Goal: Information Seeking & Learning: Learn about a topic

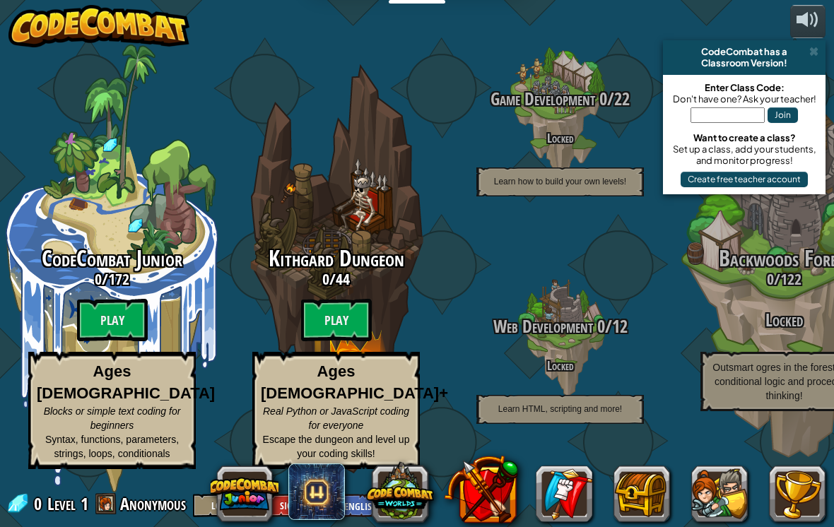
click at [819, 54] on div "CodeCombat has a" at bounding box center [743, 51] width 151 height 11
click at [811, 59] on div "Classroom Version!" at bounding box center [743, 62] width 151 height 11
click at [808, 58] on div "Classroom Version!" at bounding box center [743, 62] width 151 height 11
click at [800, 60] on div "Classroom Version!" at bounding box center [743, 62] width 151 height 11
click at [815, 53] on span at bounding box center [813, 51] width 9 height 11
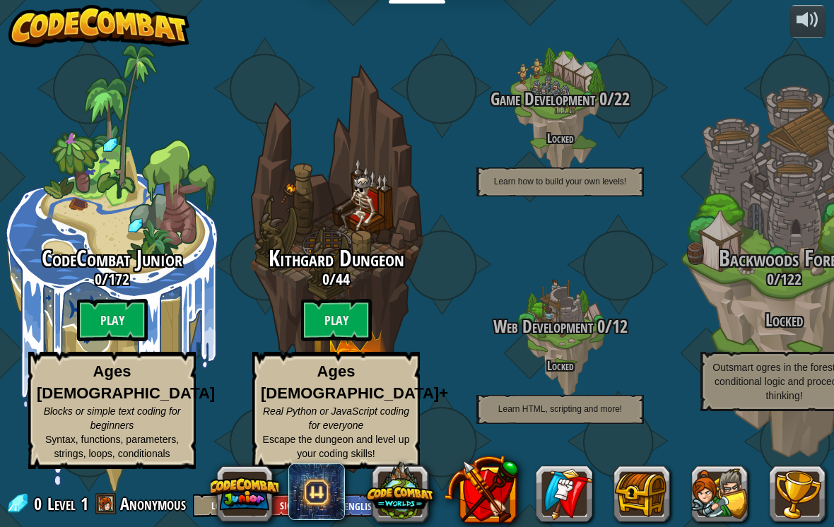
click at [96, 254] on span "CodeCombat Junior" at bounding box center [112, 258] width 141 height 30
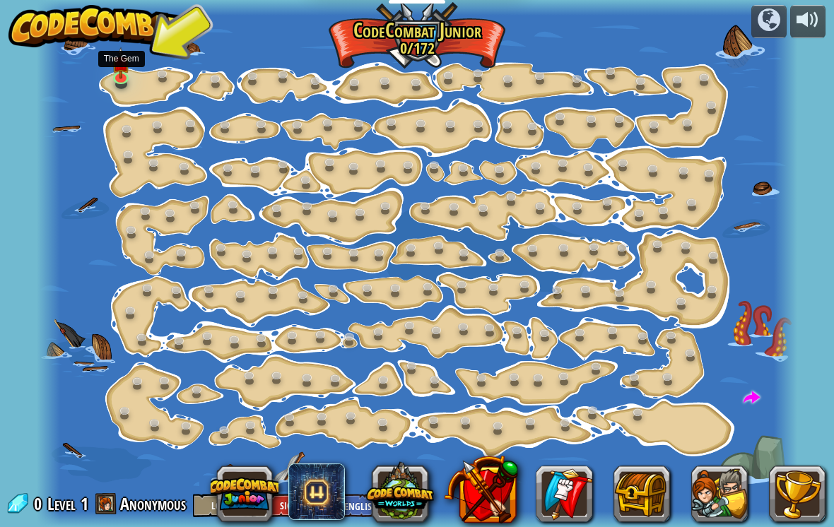
click at [121, 84] on link at bounding box center [122, 79] width 28 height 21
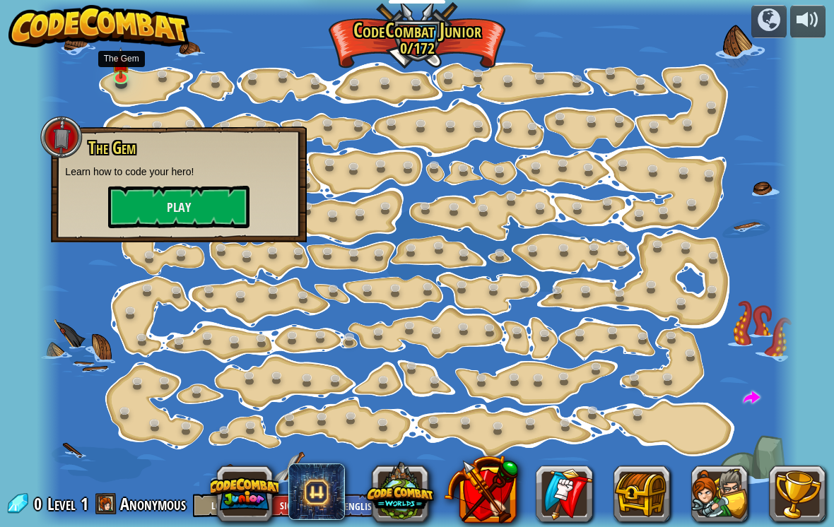
click at [146, 214] on button "Play" at bounding box center [178, 207] width 141 height 42
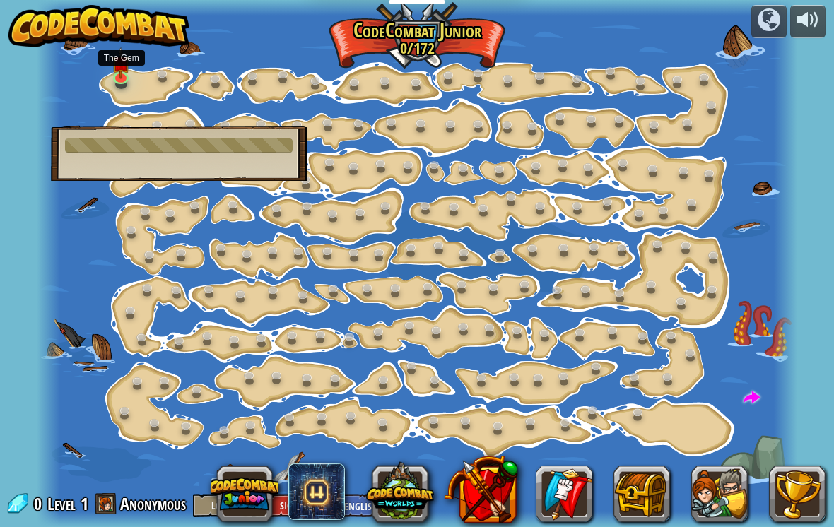
click at [116, 75] on img at bounding box center [121, 63] width 18 height 32
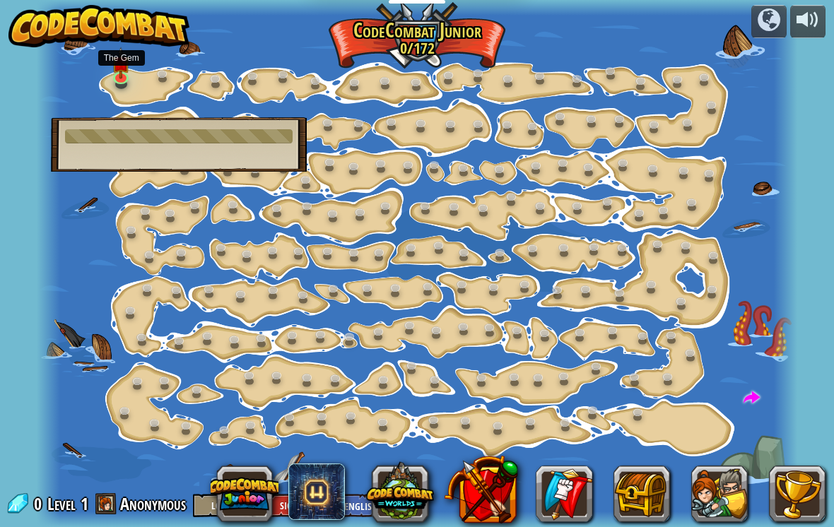
click at [114, 77] on link at bounding box center [122, 79] width 28 height 21
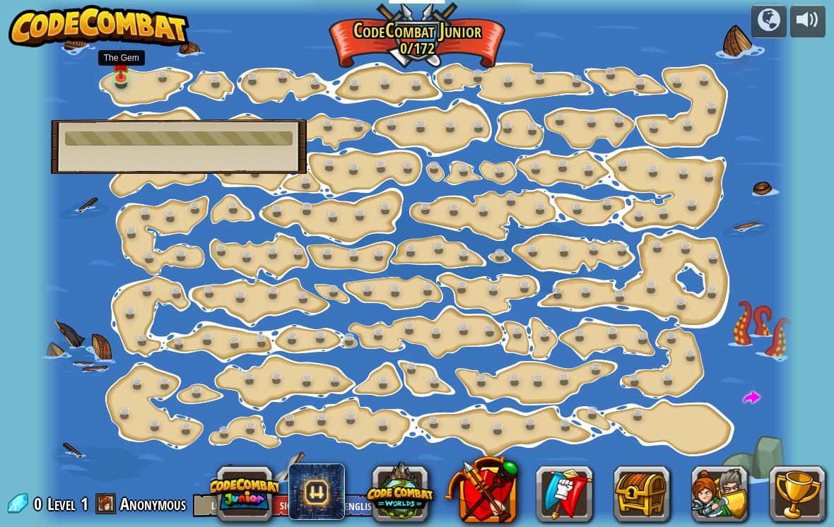
click at [111, 77] on link at bounding box center [122, 79] width 28 height 21
click at [122, 78] on link at bounding box center [122, 79] width 28 height 21
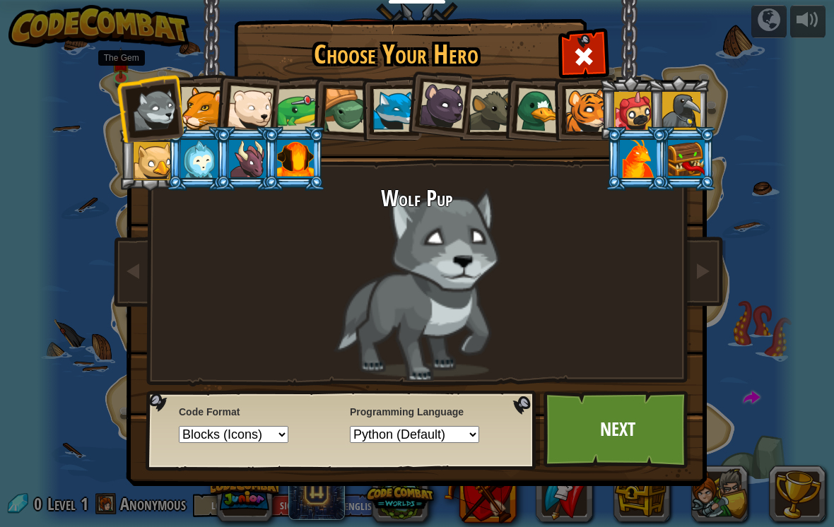
click at [235, 115] on div at bounding box center [250, 108] width 47 height 47
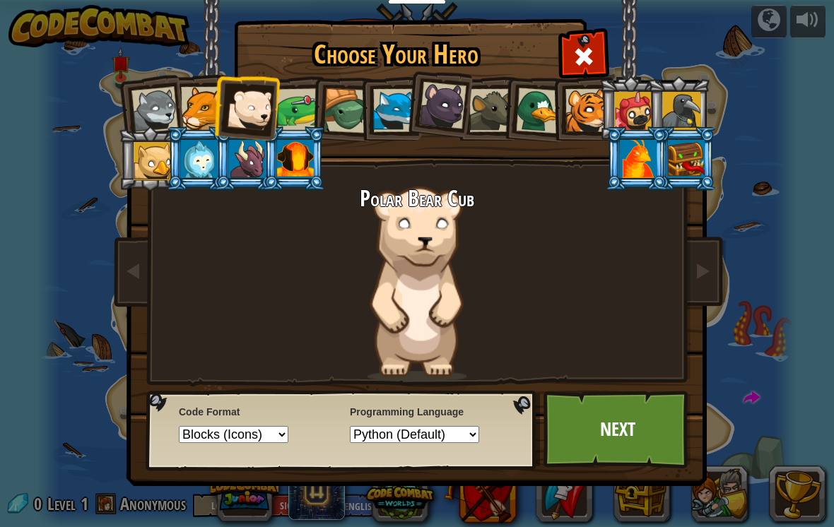
click at [621, 438] on link "Next" at bounding box center [617, 430] width 148 height 78
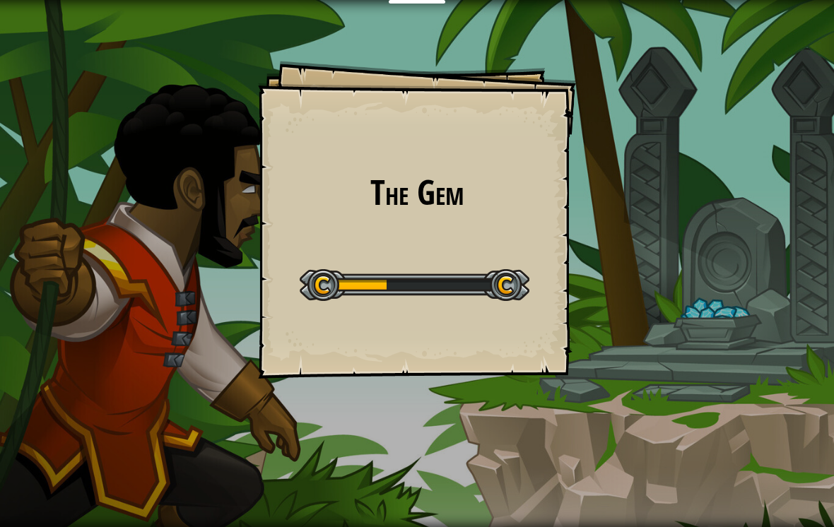
click at [497, 196] on h1 "The Gem" at bounding box center [417, 192] width 290 height 37
click at [495, 198] on h1 "The Gem" at bounding box center [417, 192] width 290 height 37
click at [497, 208] on h1 "The Gem" at bounding box center [417, 192] width 290 height 37
click at [386, 283] on div at bounding box center [415, 285] width 230 height 32
click at [427, 277] on div at bounding box center [415, 285] width 230 height 32
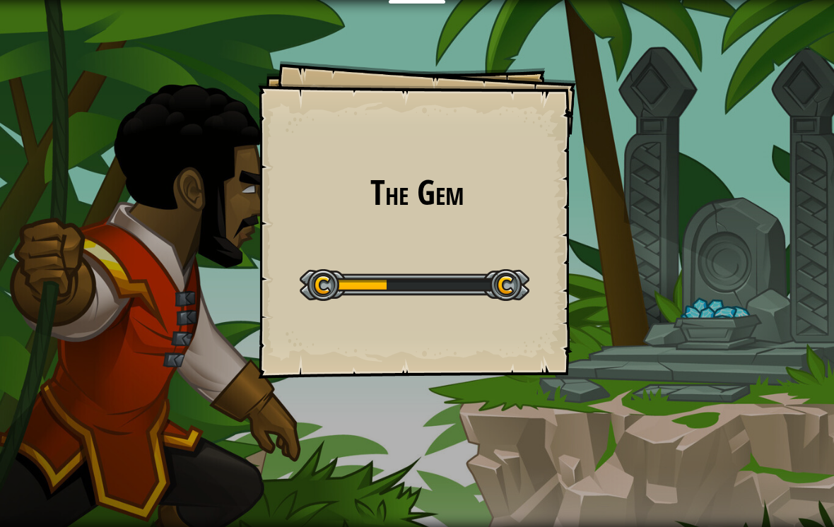
click at [459, 285] on div at bounding box center [415, 285] width 230 height 32
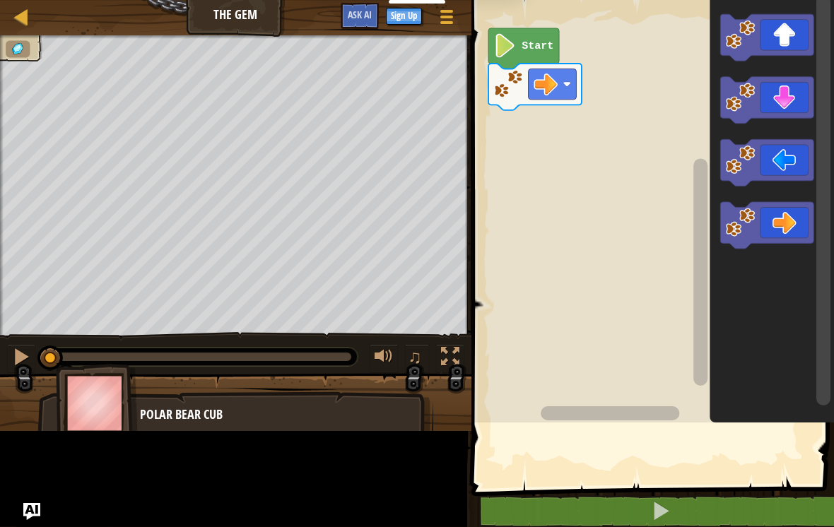
click at [506, 306] on rect "Blockly Workspace" at bounding box center [650, 208] width 367 height 430
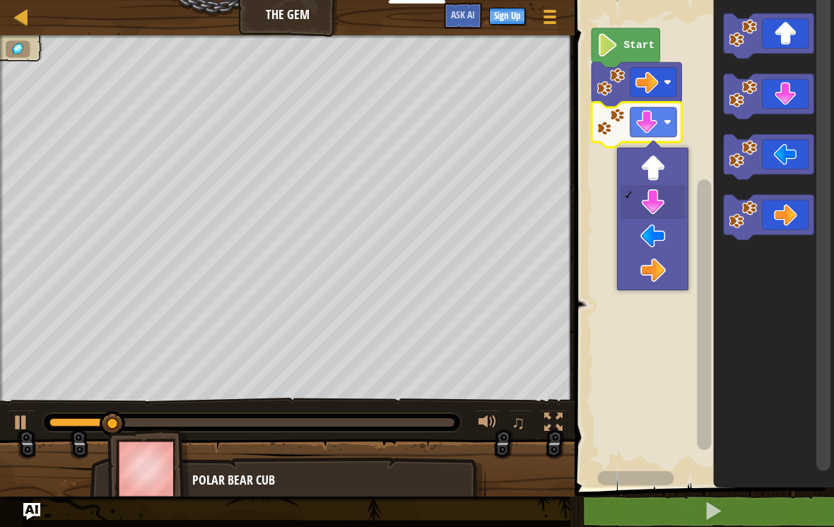
click at [662, 126] on rect "Blockly Workspace" at bounding box center [653, 122] width 47 height 30
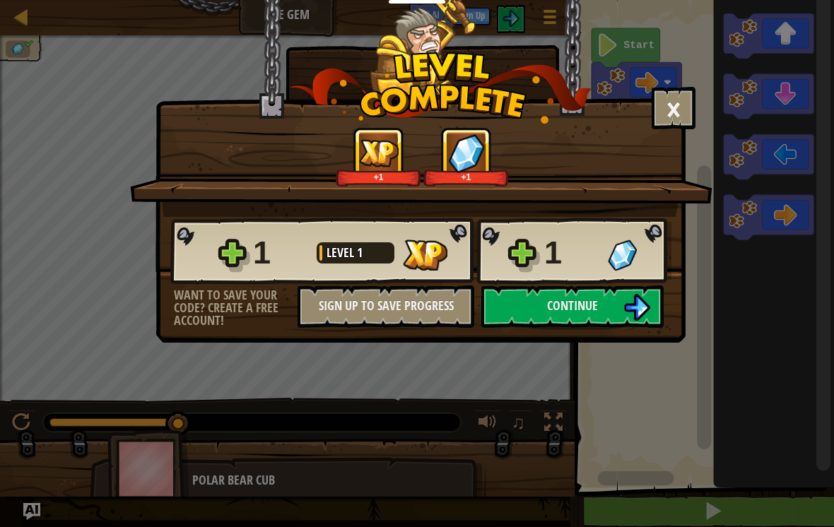
click at [628, 308] on img at bounding box center [636, 307] width 27 height 27
click at [618, 302] on button "Continue" at bounding box center [572, 306] width 182 height 42
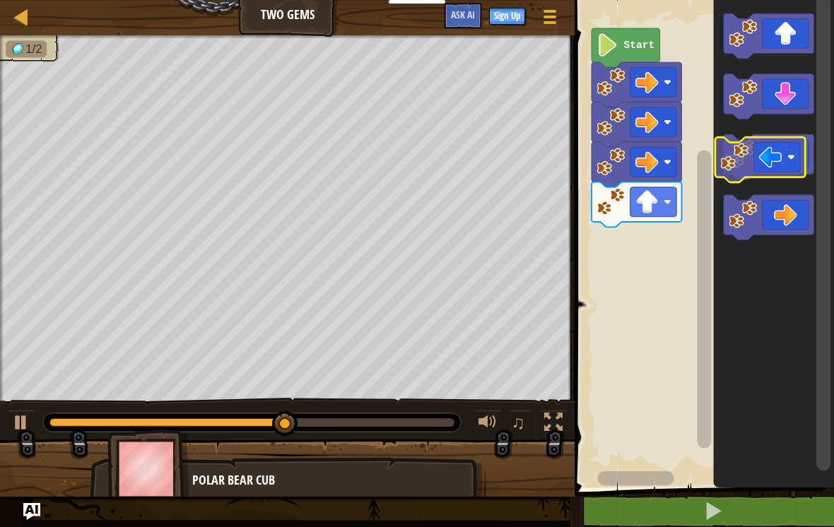
click at [783, 151] on icon "Blockly Workspace" at bounding box center [768, 156] width 90 height 45
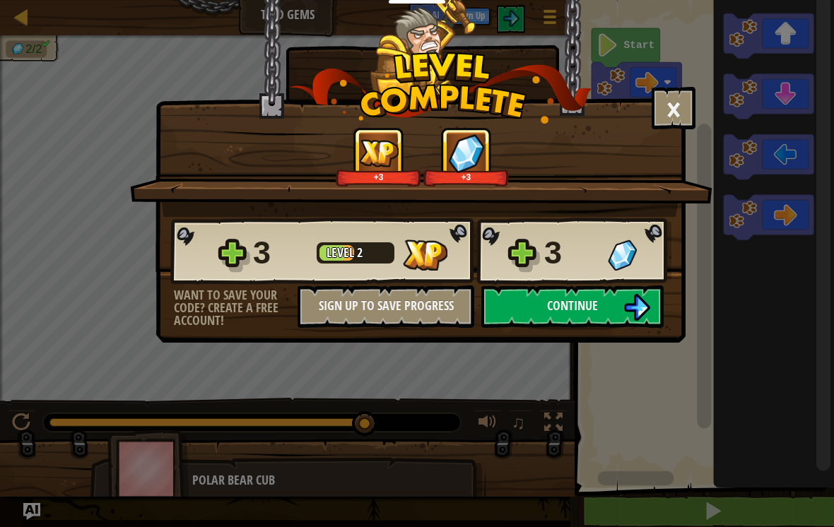
click at [628, 307] on img at bounding box center [636, 307] width 27 height 27
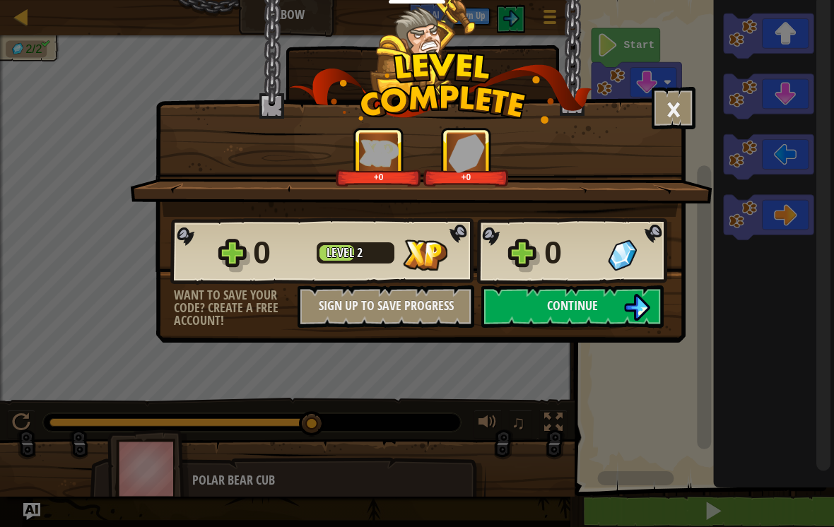
click at [603, 300] on button "Continue" at bounding box center [572, 306] width 182 height 42
click at [627, 312] on img at bounding box center [636, 307] width 27 height 27
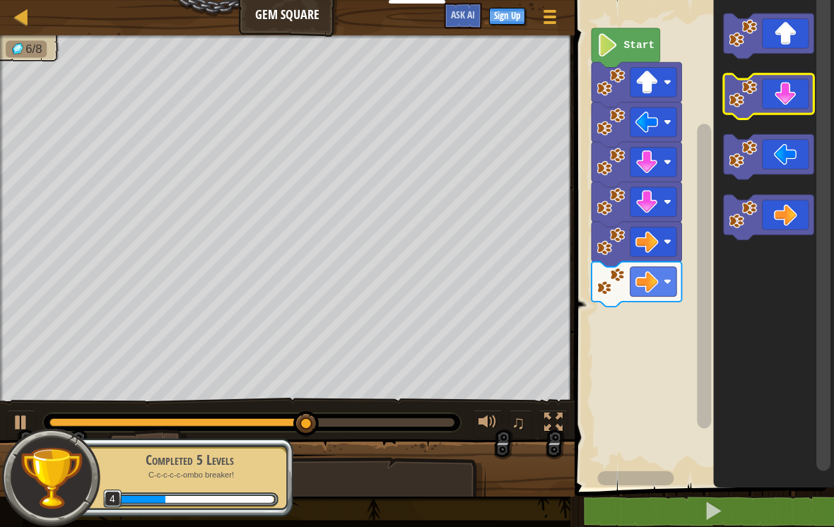
click at [786, 102] on icon "Blockly Workspace" at bounding box center [768, 96] width 90 height 45
click at [782, 100] on icon "Blockly Workspace" at bounding box center [768, 96] width 90 height 45
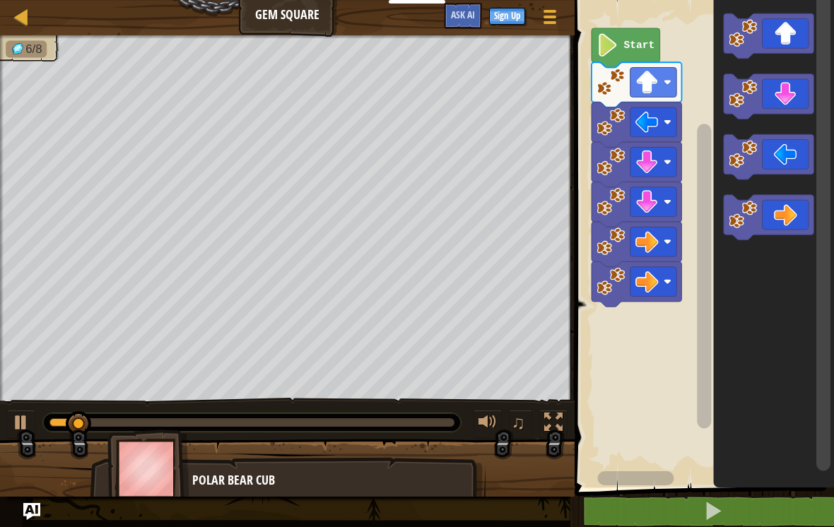
click at [785, 35] on icon "Blockly Workspace" at bounding box center [768, 35] width 90 height 45
click at [781, 32] on icon "Blockly Workspace" at bounding box center [768, 35] width 90 height 45
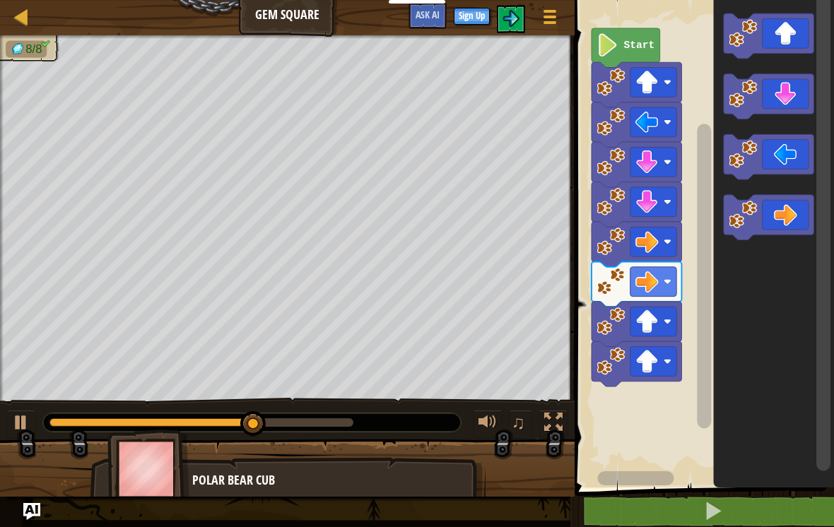
click at [555, 422] on div at bounding box center [553, 422] width 18 height 18
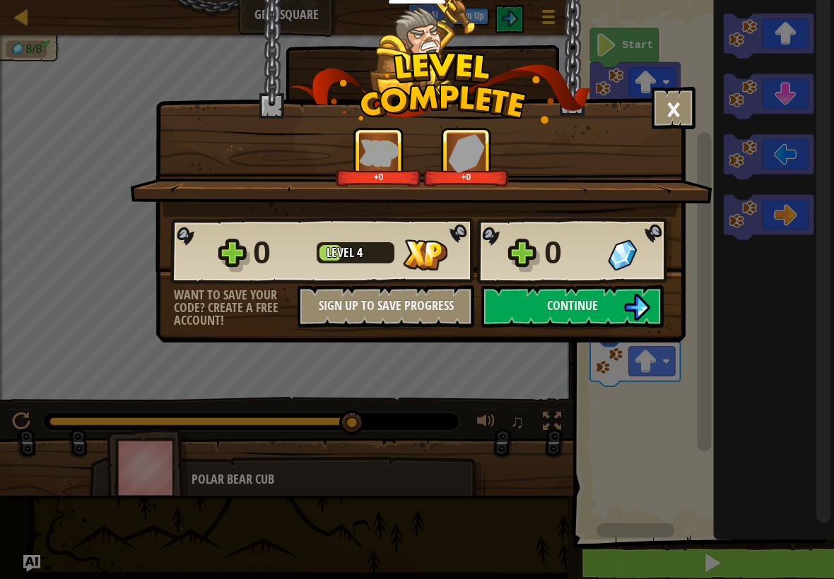
click at [637, 313] on img at bounding box center [636, 307] width 27 height 27
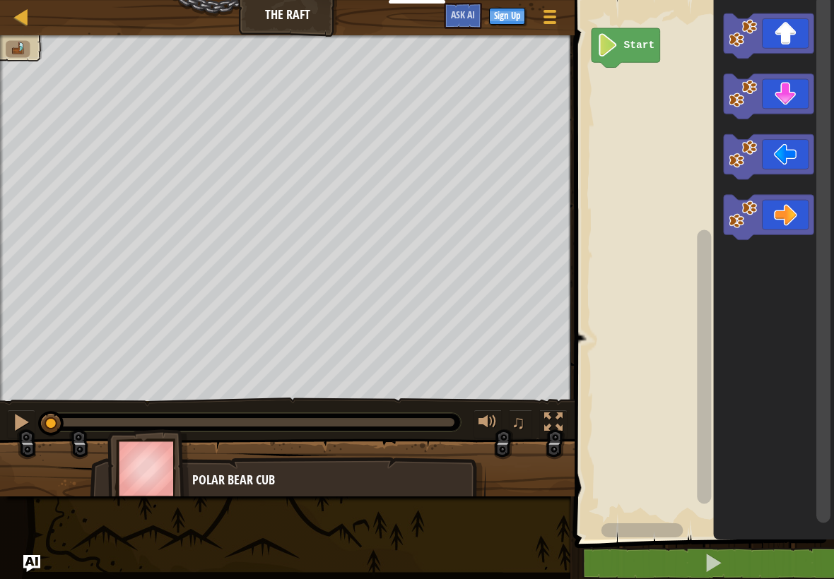
click at [783, 35] on icon "Blockly Workspace" at bounding box center [768, 35] width 90 height 45
click at [773, 213] on icon "Blockly Workspace" at bounding box center [768, 217] width 90 height 45
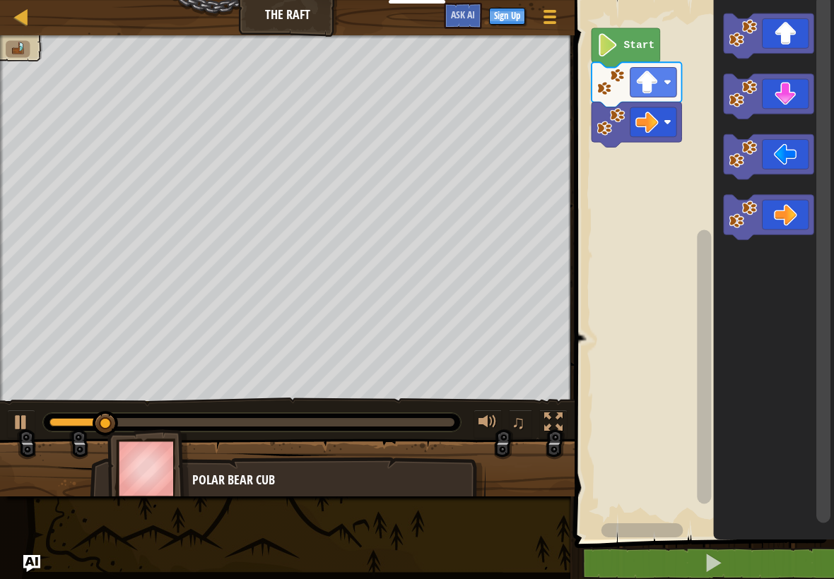
click at [776, 208] on icon "Blockly Workspace" at bounding box center [768, 217] width 90 height 45
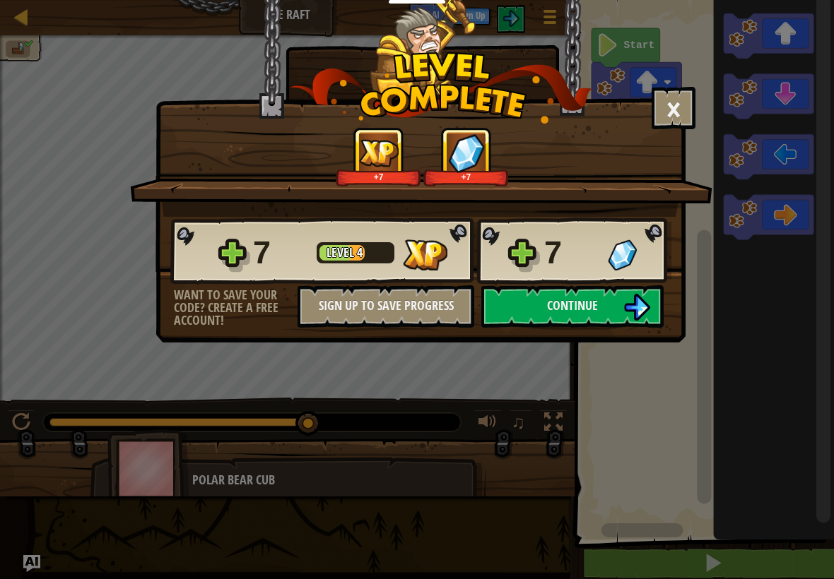
click at [639, 305] on img at bounding box center [636, 307] width 27 height 27
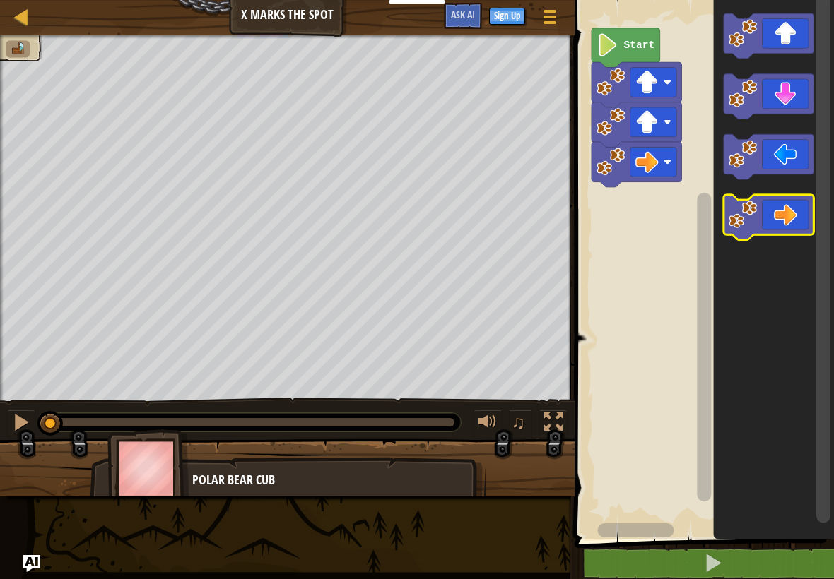
click at [769, 219] on icon "Blockly Workspace" at bounding box center [768, 217] width 90 height 45
click at [770, 213] on icon "Blockly Workspace" at bounding box center [768, 217] width 90 height 45
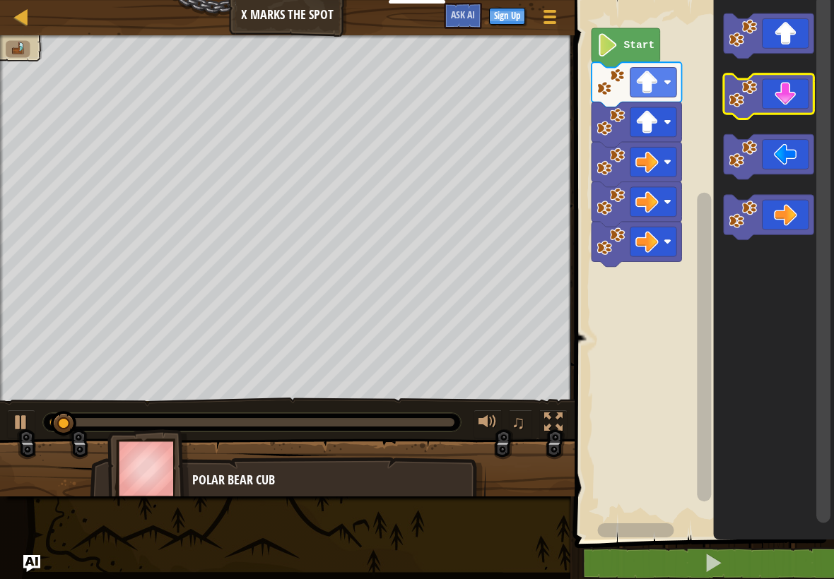
click at [782, 95] on icon "Blockly Workspace" at bounding box center [768, 96] width 90 height 45
click at [781, 95] on icon "Blockly Workspace" at bounding box center [768, 96] width 90 height 45
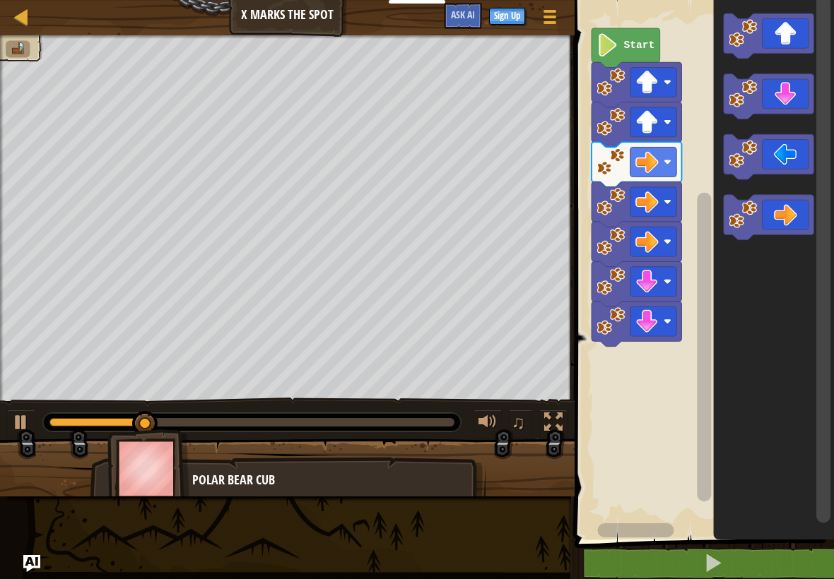
click at [766, 149] on icon "Blockly Workspace" at bounding box center [768, 156] width 90 height 45
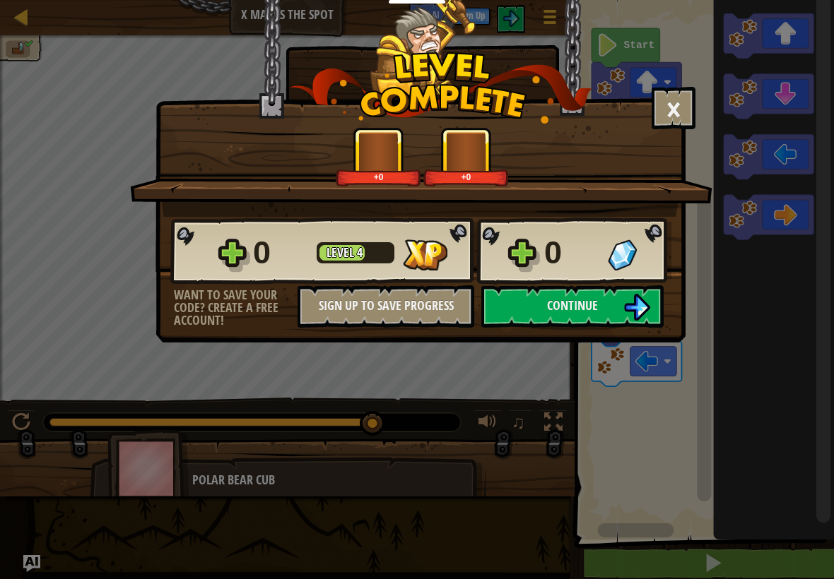
click at [618, 300] on button "Continue" at bounding box center [572, 306] width 182 height 42
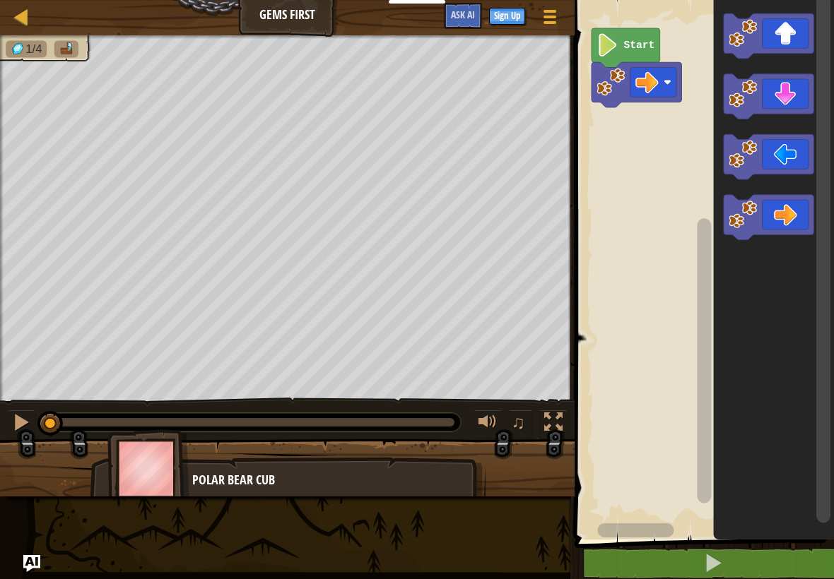
click at [782, 211] on icon "Blockly Workspace" at bounding box center [768, 217] width 90 height 45
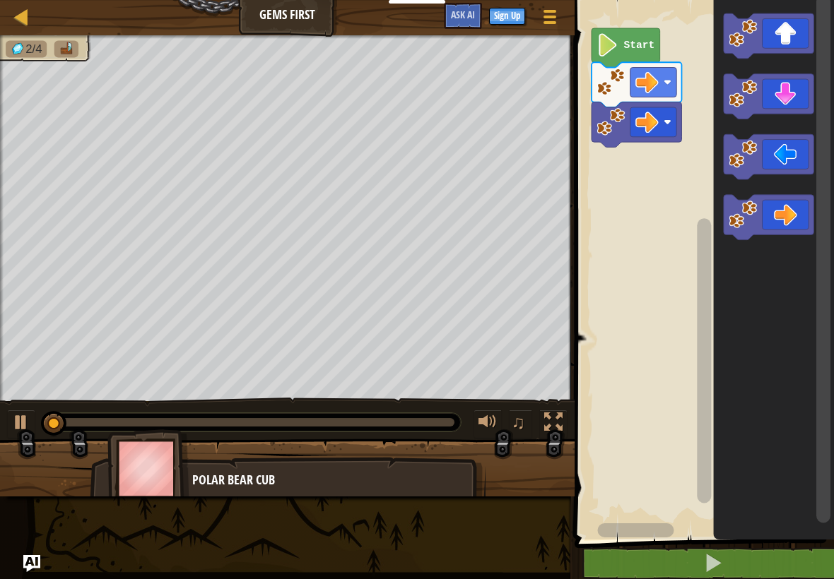
click at [801, 30] on icon "Blockly Workspace" at bounding box center [768, 35] width 90 height 45
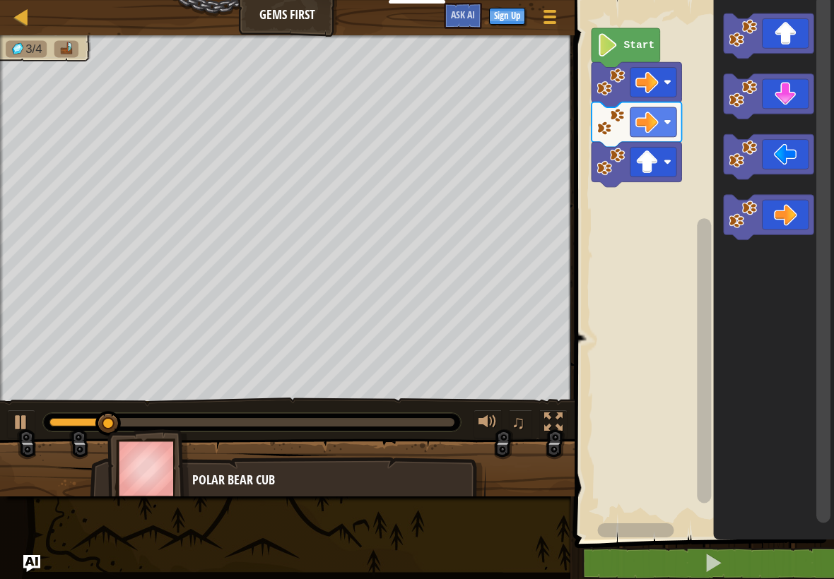
click at [783, 99] on icon "Blockly Workspace" at bounding box center [768, 96] width 90 height 45
click at [775, 103] on icon "Blockly Workspace" at bounding box center [768, 96] width 90 height 45
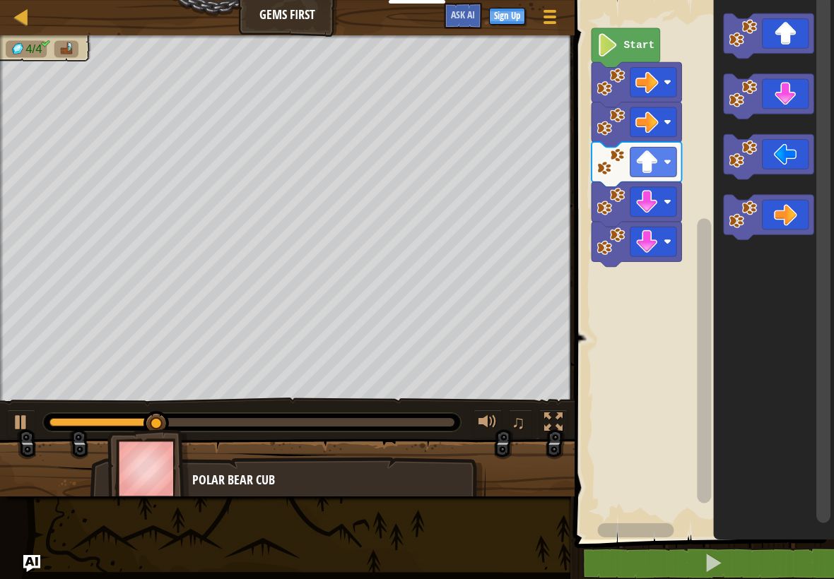
click at [790, 42] on icon "Blockly Workspace" at bounding box center [768, 35] width 90 height 45
click at [787, 201] on icon "Blockly Workspace" at bounding box center [768, 217] width 90 height 45
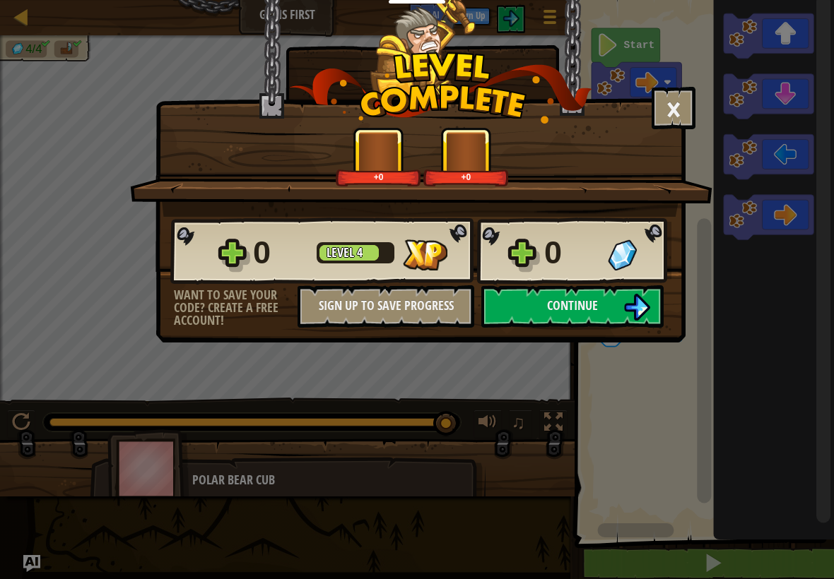
click at [566, 304] on span "Continue" at bounding box center [572, 306] width 51 height 18
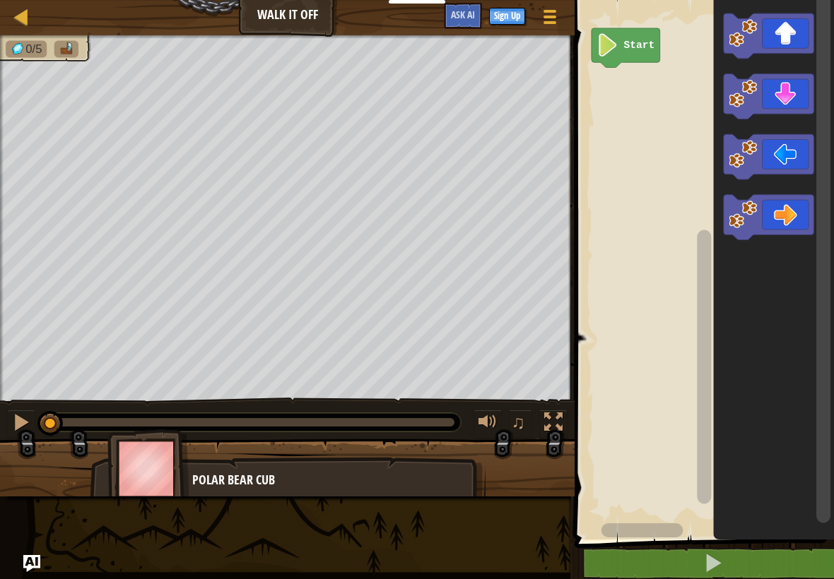
click at [774, 39] on icon "Blockly Workspace" at bounding box center [768, 35] width 90 height 45
click at [770, 36] on icon "Blockly Workspace" at bounding box center [768, 35] width 90 height 45
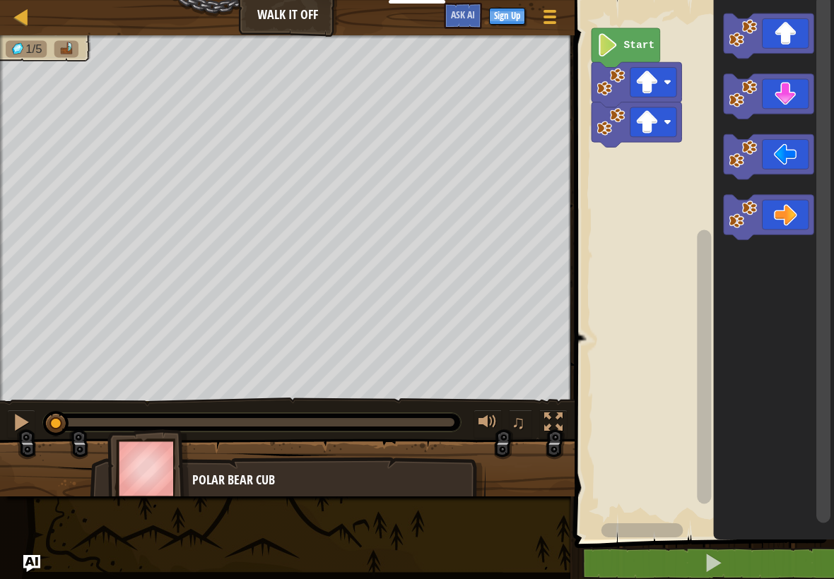
click at [766, 32] on icon "Blockly Workspace" at bounding box center [768, 35] width 90 height 45
click at [782, 208] on icon "Blockly Workspace" at bounding box center [768, 217] width 90 height 45
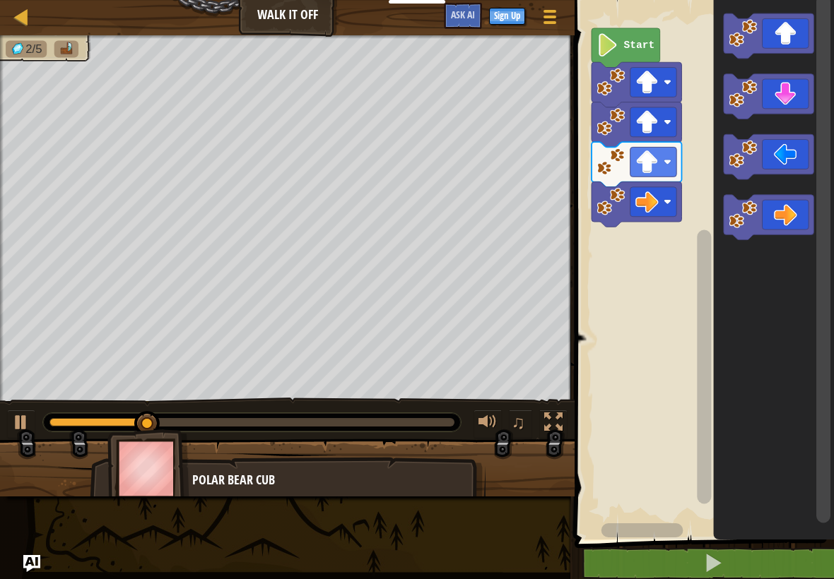
click at [781, 210] on icon "Blockly Workspace" at bounding box center [768, 217] width 90 height 45
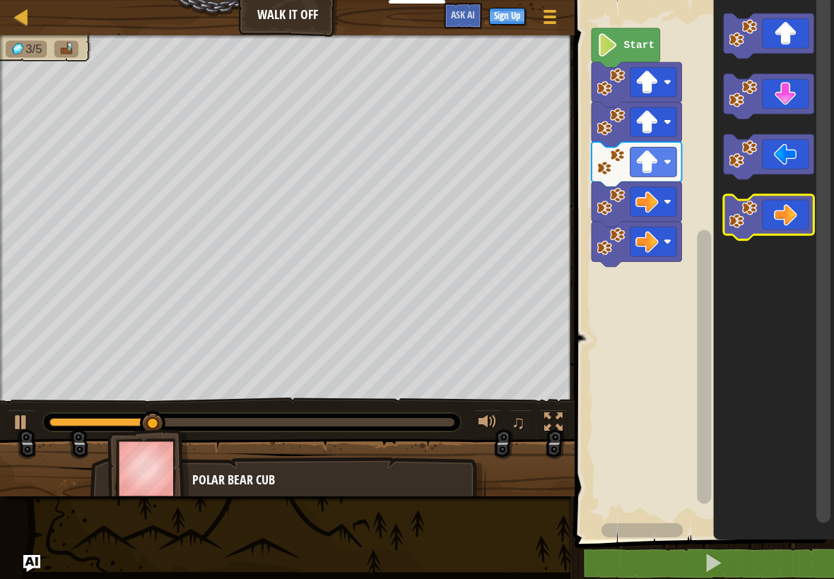
click at [779, 210] on icon "Blockly Workspace" at bounding box center [768, 217] width 90 height 45
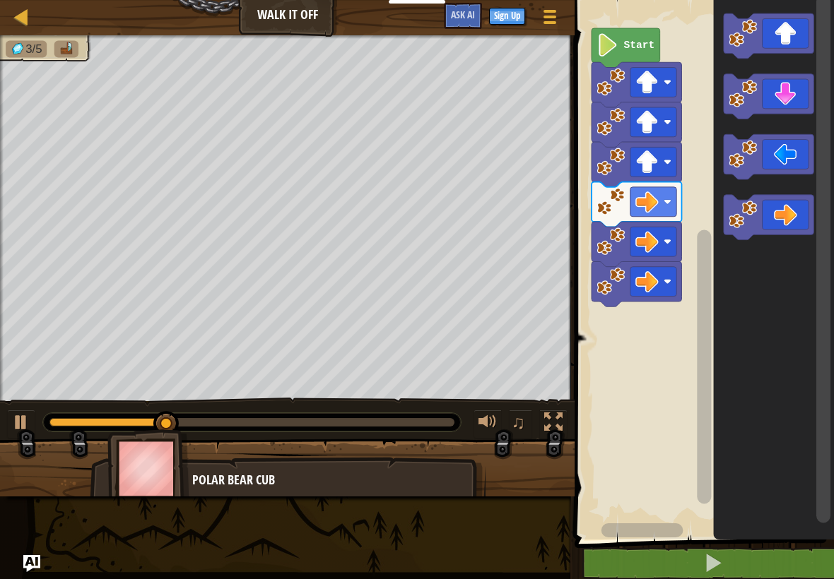
click at [781, 218] on icon "Blockly Workspace" at bounding box center [768, 217] width 90 height 45
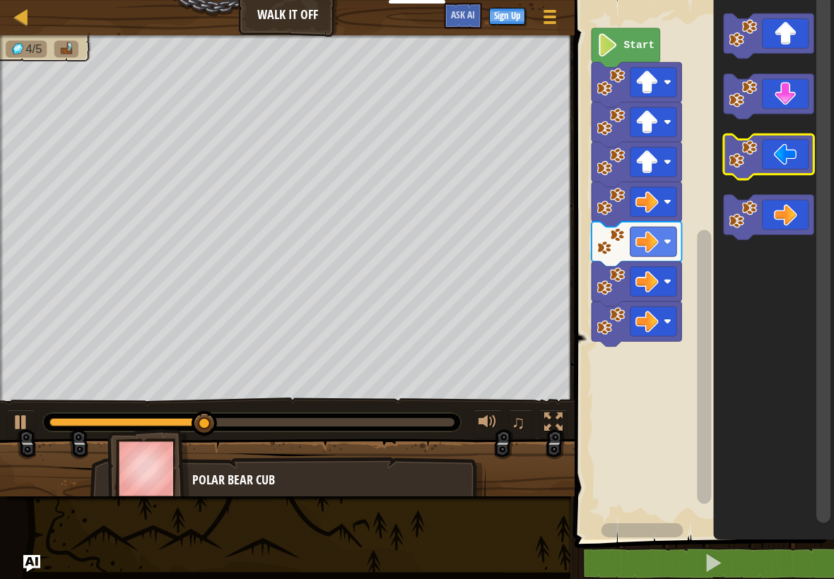
click at [779, 156] on icon "Blockly Workspace" at bounding box center [768, 156] width 90 height 45
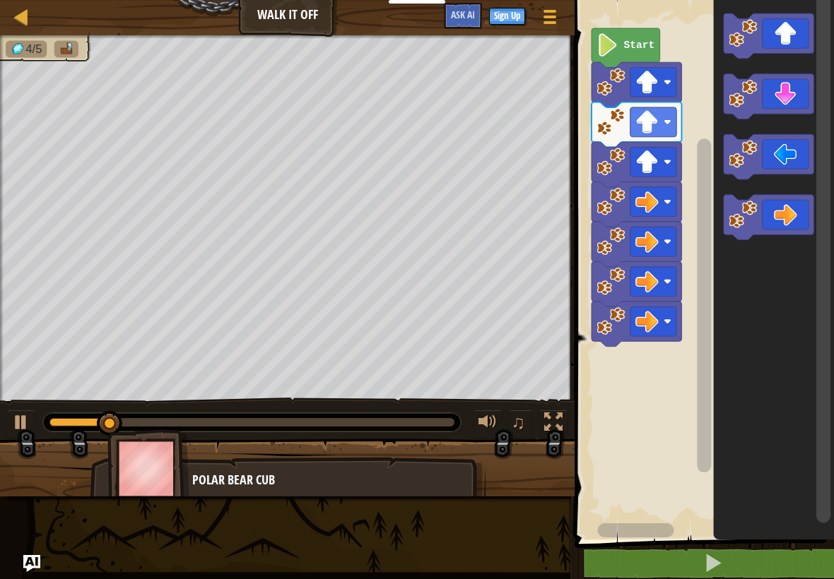
click at [784, 96] on icon "Blockly Workspace" at bounding box center [768, 96] width 90 height 45
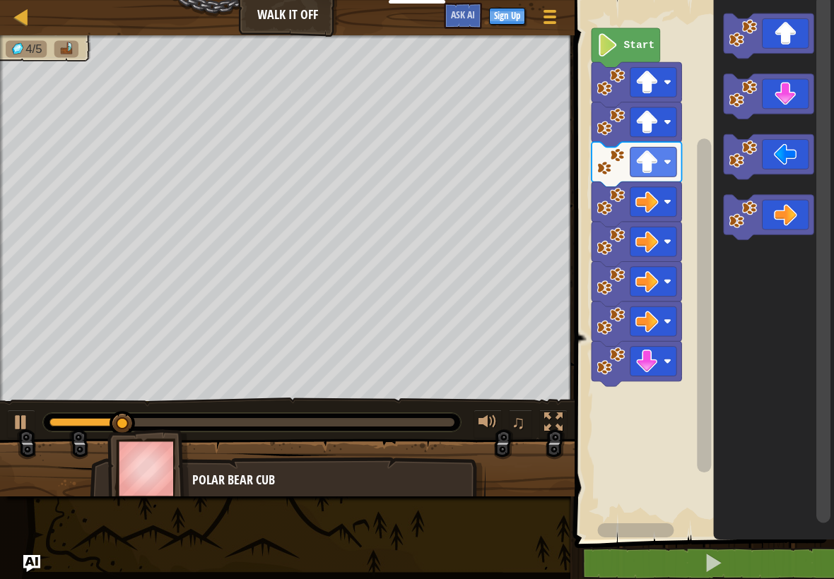
click at [780, 98] on icon "Blockly Workspace" at bounding box center [768, 96] width 90 height 45
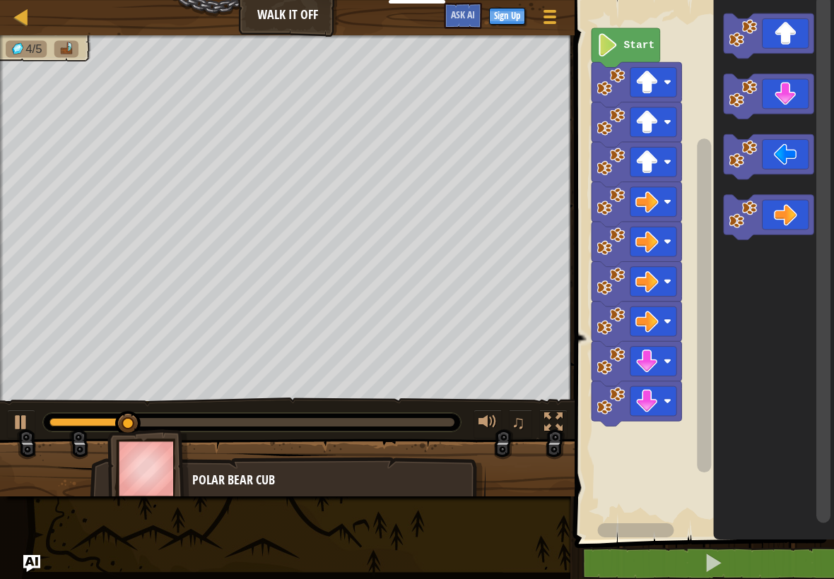
click at [779, 100] on icon "Blockly Workspace" at bounding box center [768, 96] width 90 height 45
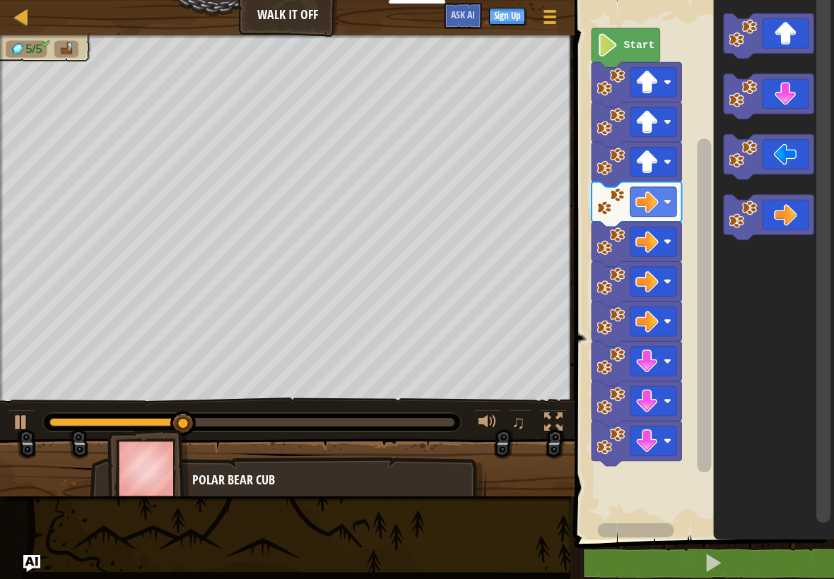
click at [774, 154] on icon "Blockly Workspace" at bounding box center [768, 156] width 90 height 45
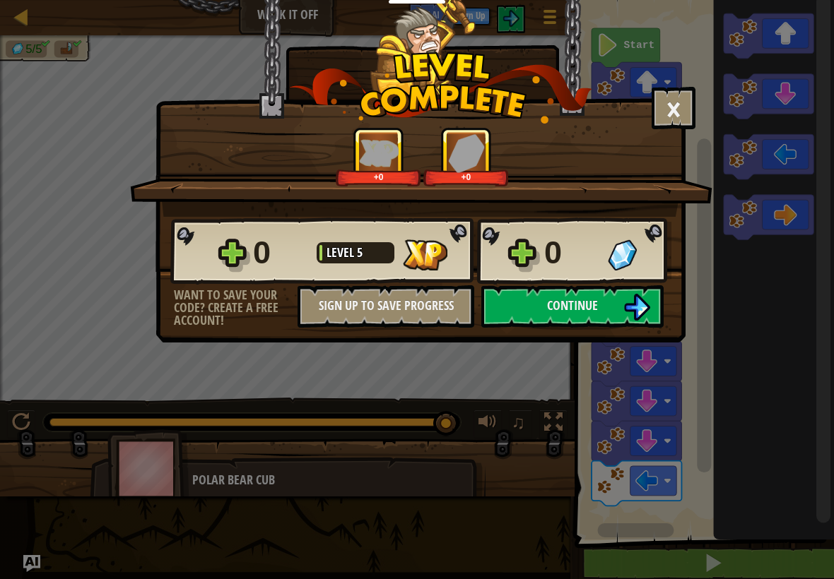
click at [615, 304] on button "Continue" at bounding box center [572, 306] width 182 height 42
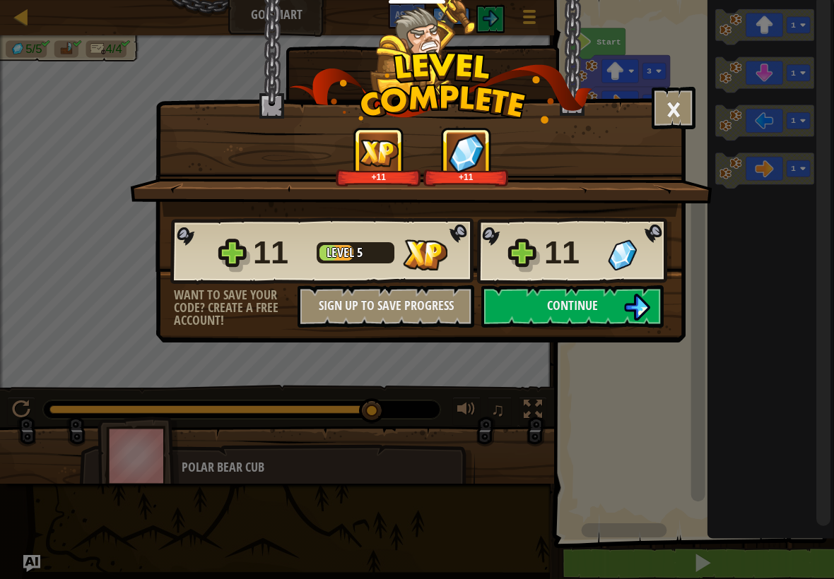
click at [608, 300] on button "Continue" at bounding box center [572, 306] width 182 height 42
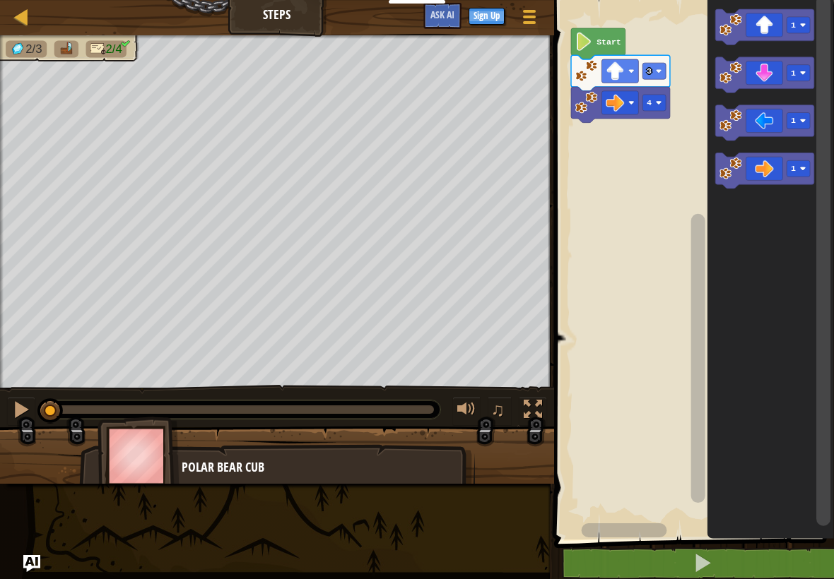
click at [764, 117] on icon "Blockly Workspace" at bounding box center [764, 123] width 99 height 36
click at [776, 75] on icon "Blockly Workspace" at bounding box center [764, 75] width 99 height 36
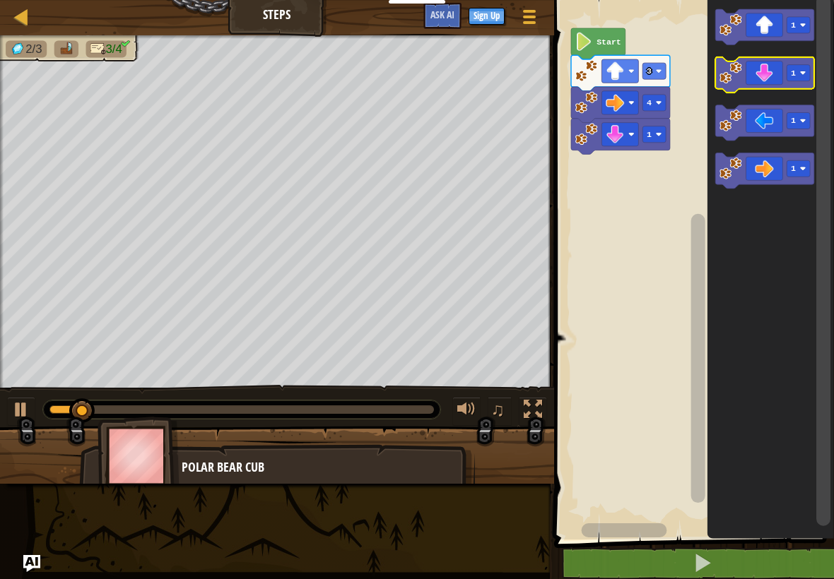
click at [776, 76] on icon "Blockly Workspace" at bounding box center [764, 75] width 99 height 36
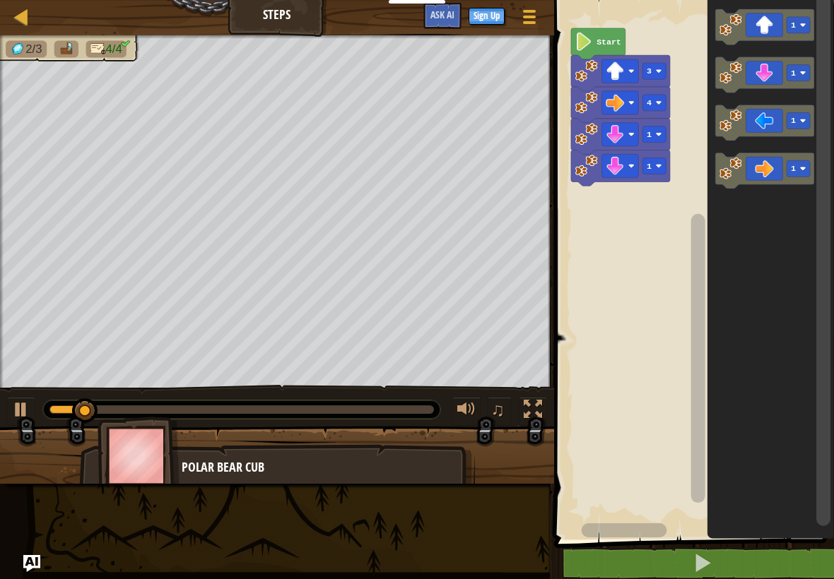
click at [776, 72] on icon "Blockly Workspace" at bounding box center [764, 75] width 99 height 36
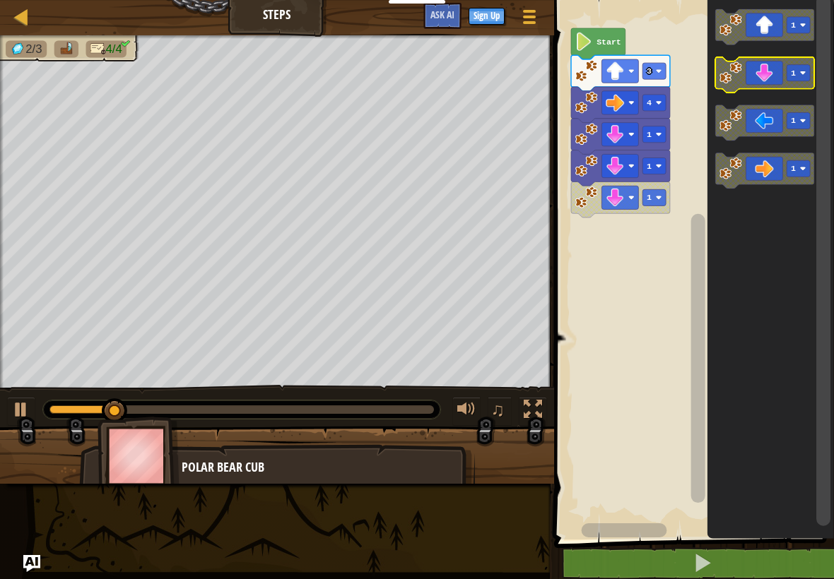
click at [783, 78] on icon "Blockly Workspace" at bounding box center [764, 75] width 99 height 36
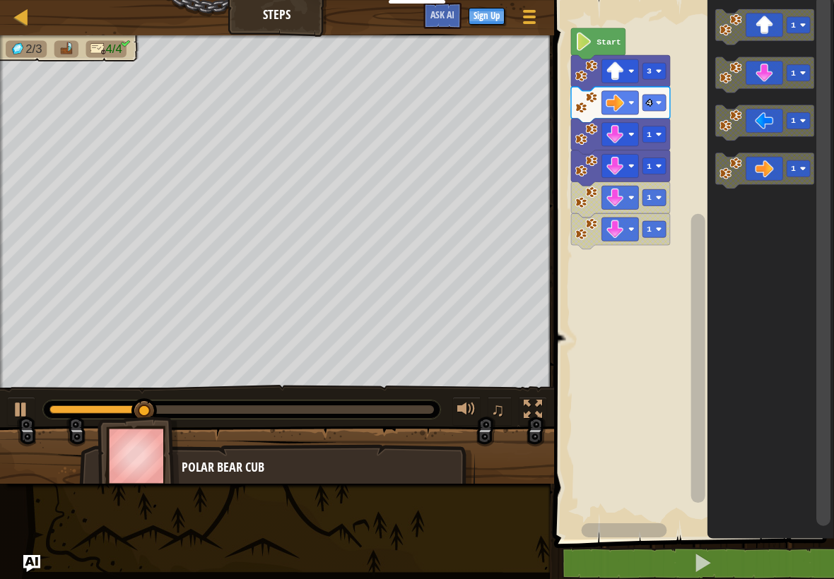
click at [767, 124] on icon "Blockly Workspace" at bounding box center [764, 123] width 99 height 36
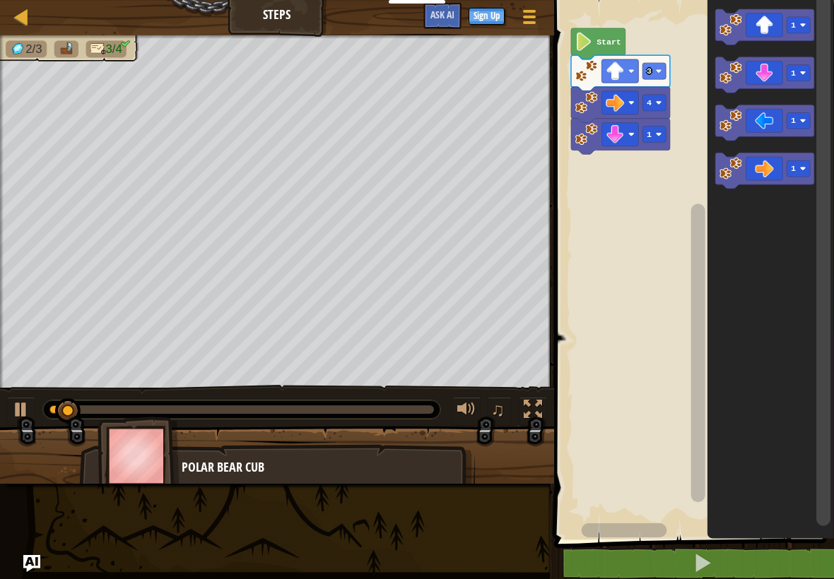
click at [654, 132] on rect "Blockly Workspace" at bounding box center [653, 134] width 23 height 16
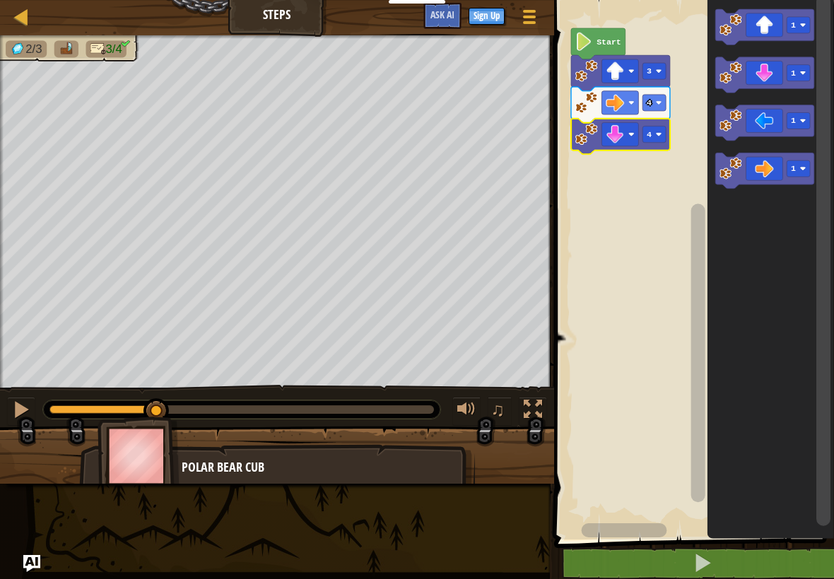
click at [656, 225] on rect "Blockly Workspace" at bounding box center [692, 266] width 284 height 547
click at [651, 134] on text "4" at bounding box center [648, 134] width 5 height 9
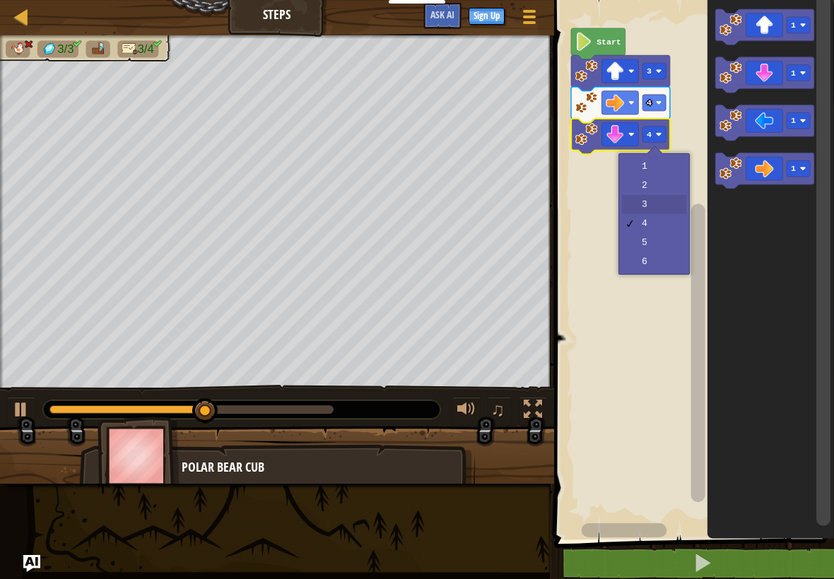
click at [660, 204] on rect "Blockly Workspace" at bounding box center [692, 266] width 284 height 547
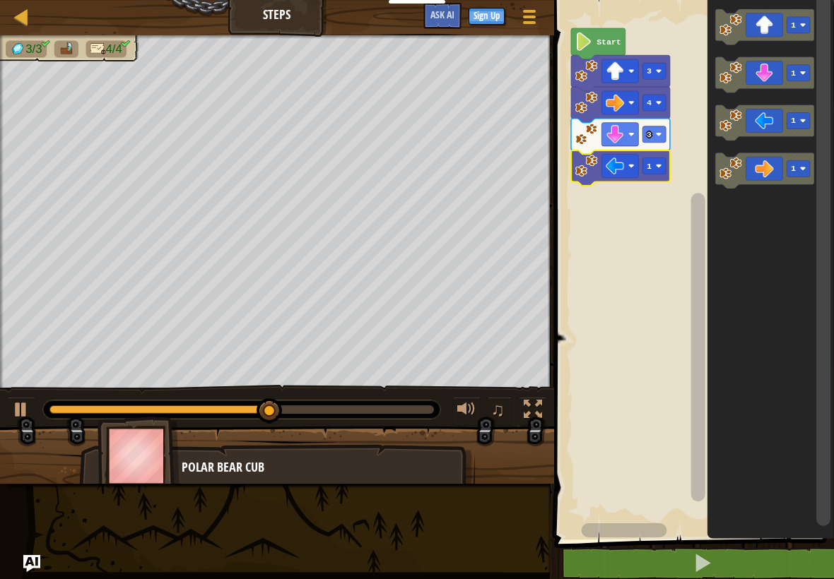
click at [657, 165] on image "Blockly Workspace" at bounding box center [659, 166] width 6 height 6
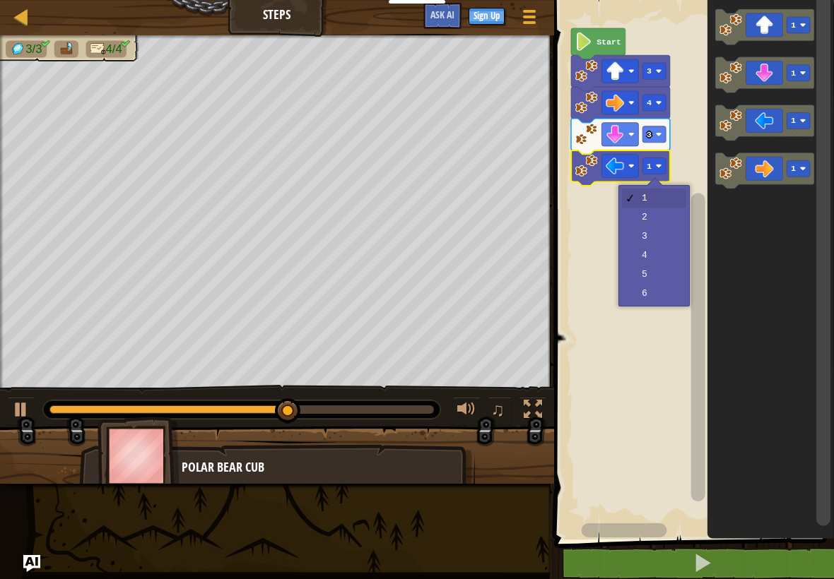
click at [663, 211] on rect "Blockly Workspace" at bounding box center [692, 266] width 284 height 547
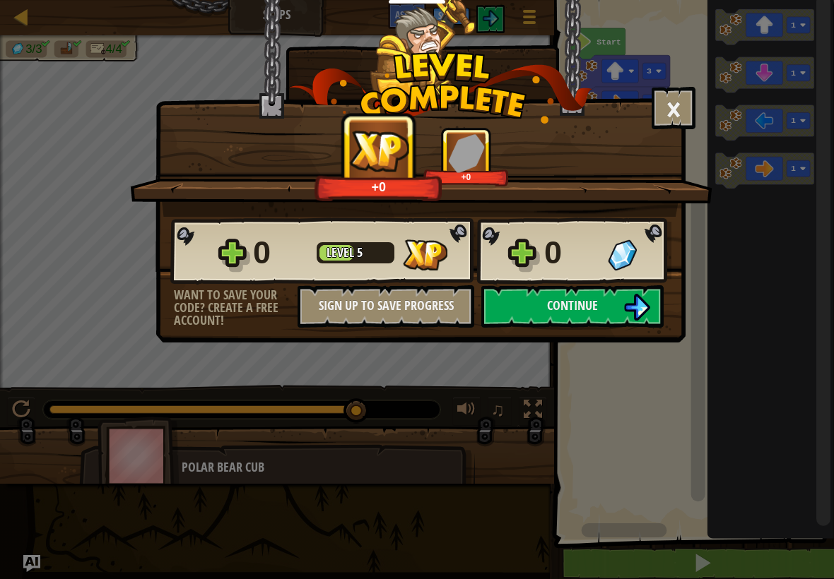
click at [620, 307] on button "Continue" at bounding box center [572, 306] width 182 height 42
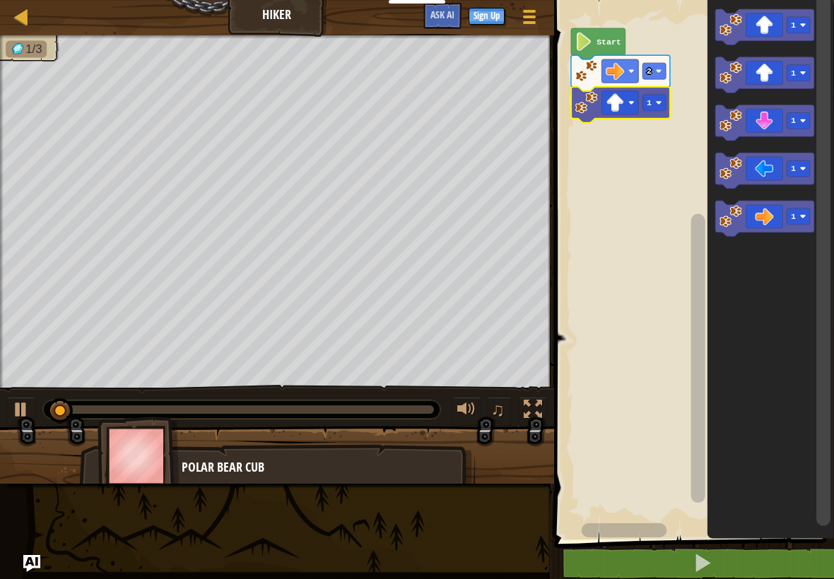
click at [652, 102] on rect "Blockly Workspace" at bounding box center [653, 103] width 23 height 16
click at [657, 168] on rect "Blockly Workspace" at bounding box center [692, 266] width 284 height 547
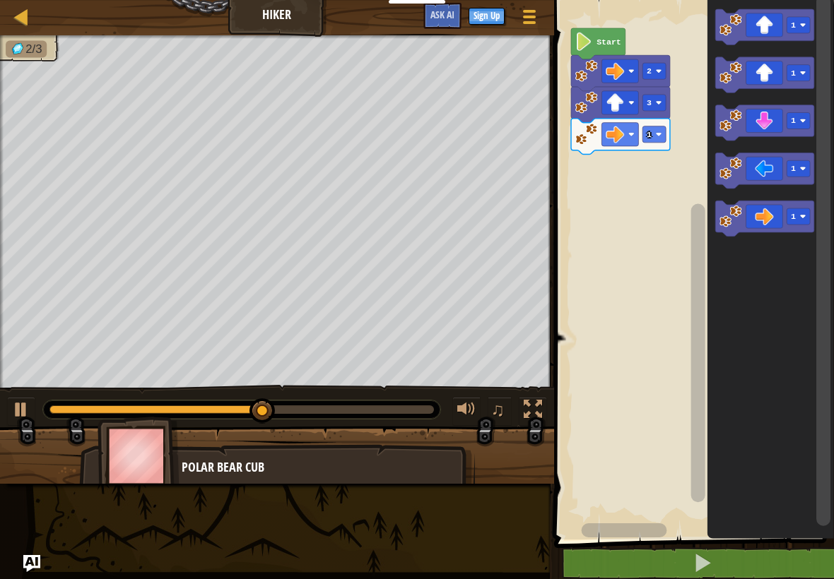
click at [652, 135] on rect "Blockly Workspace" at bounding box center [653, 134] width 23 height 16
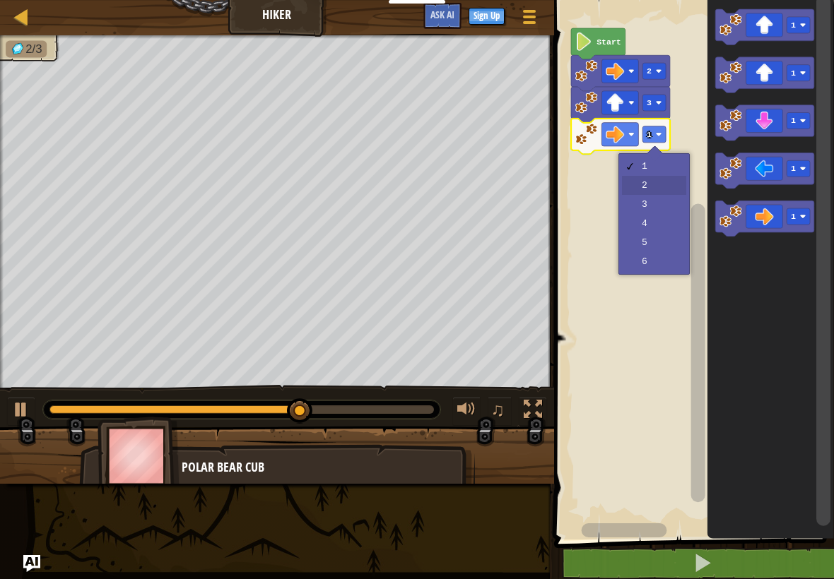
click at [657, 188] on rect "Blockly Workspace" at bounding box center [692, 266] width 284 height 547
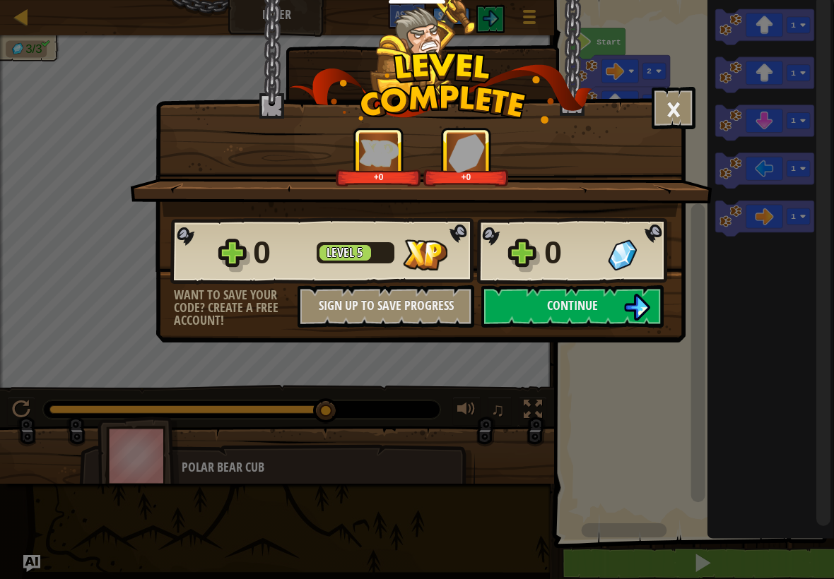
click at [553, 308] on span "Continue" at bounding box center [572, 306] width 51 height 18
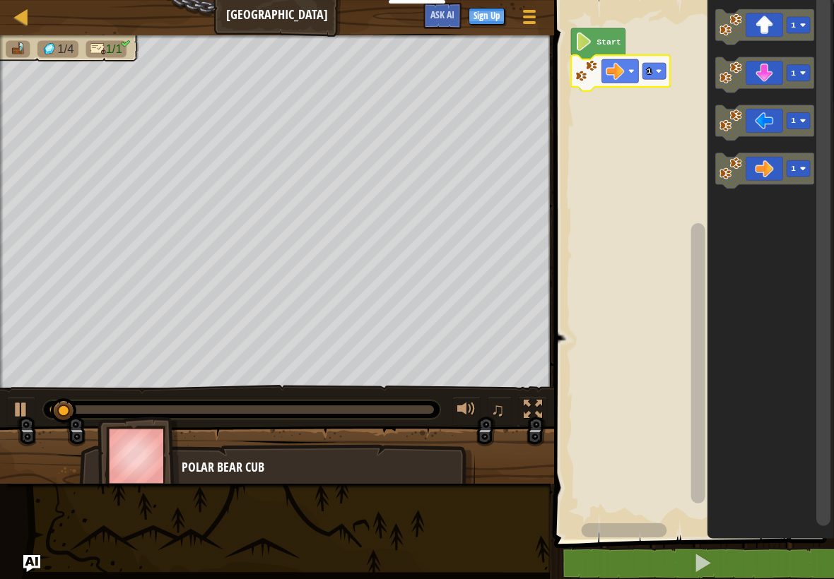
click at [654, 70] on rect "Blockly Workspace" at bounding box center [653, 71] width 23 height 16
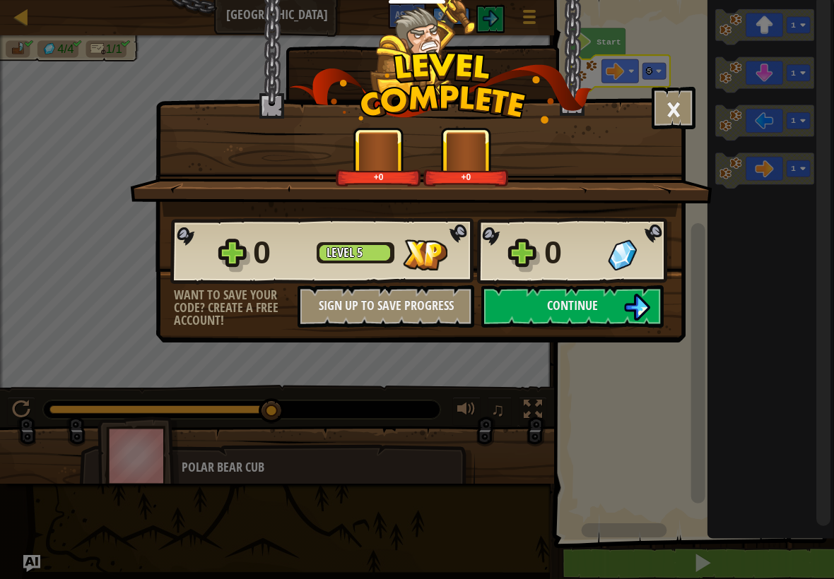
click at [612, 312] on button "Continue" at bounding box center [572, 306] width 182 height 42
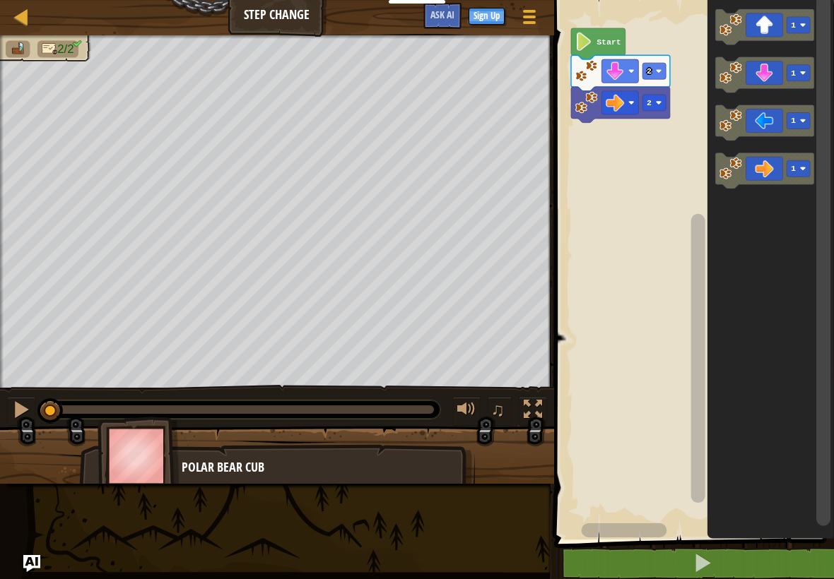
click at [651, 105] on text "2" at bounding box center [648, 102] width 5 height 9
click at [666, 235] on rect "Blockly Workspace" at bounding box center [692, 266] width 284 height 547
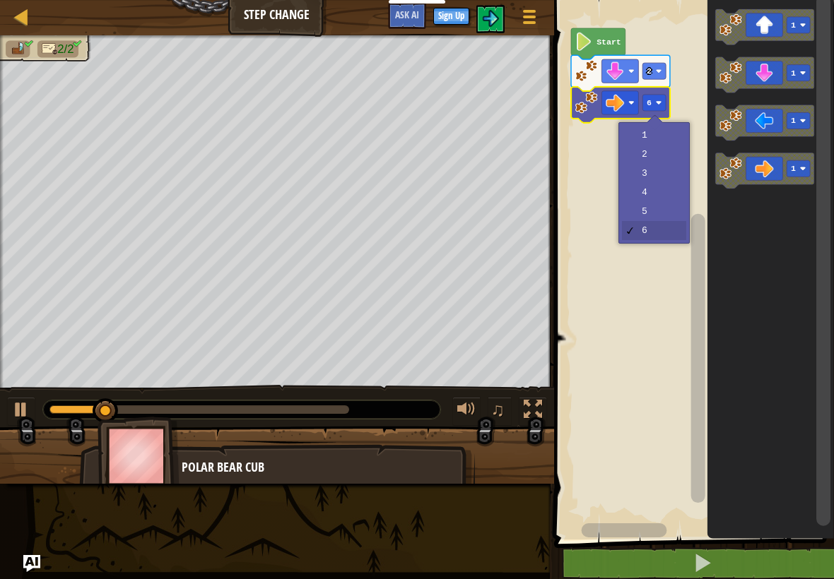
click at [648, 107] on text "6" at bounding box center [648, 102] width 5 height 9
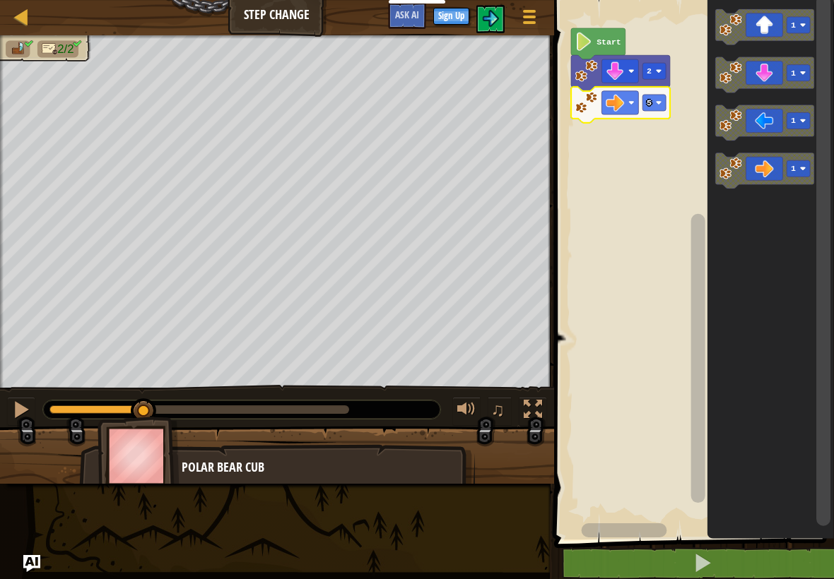
click at [663, 213] on rect "Blockly Workspace" at bounding box center [692, 266] width 284 height 547
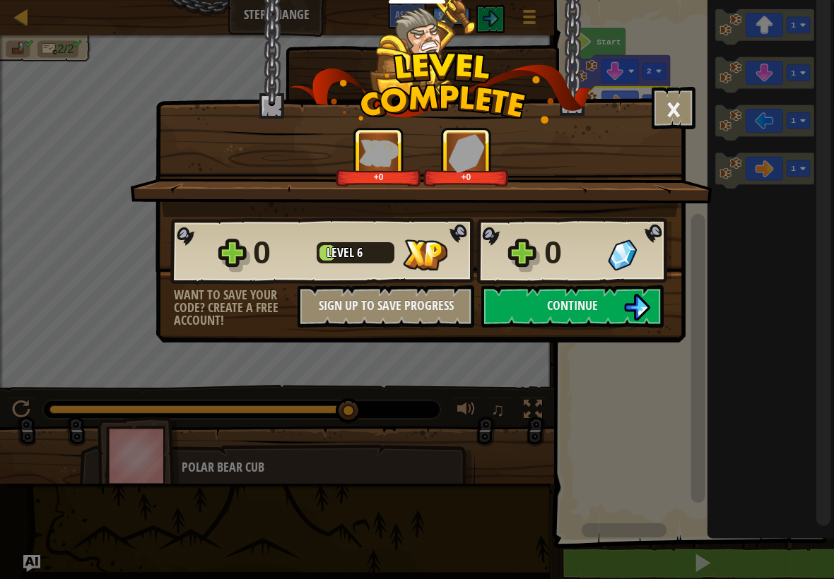
click at [624, 312] on img at bounding box center [636, 307] width 27 height 27
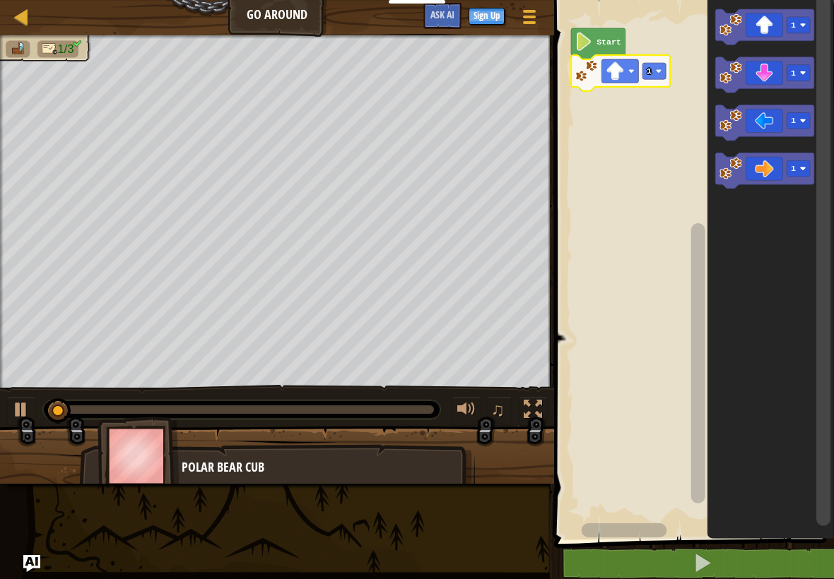
click at [653, 72] on rect "Blockly Workspace" at bounding box center [653, 71] width 23 height 16
click at [660, 149] on rect "Blockly Workspace" at bounding box center [692, 266] width 284 height 547
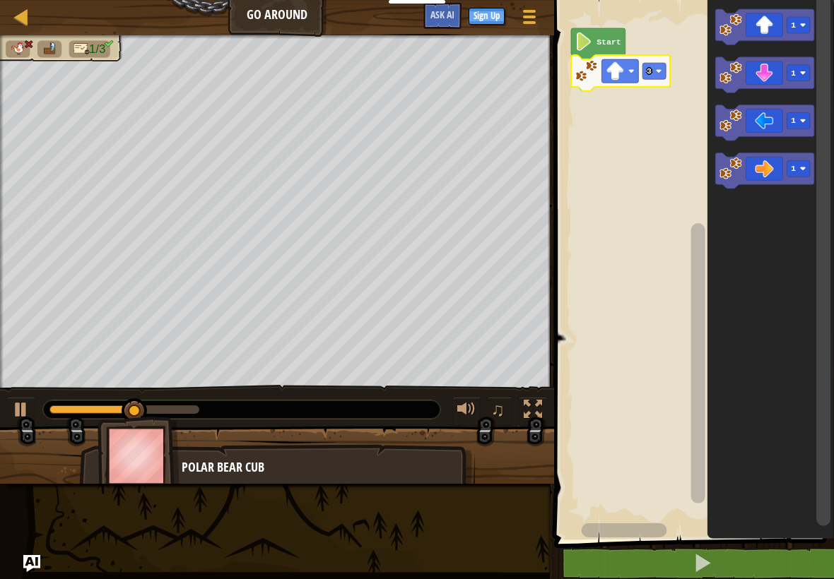
click at [650, 73] on text "3" at bounding box center [648, 70] width 5 height 9
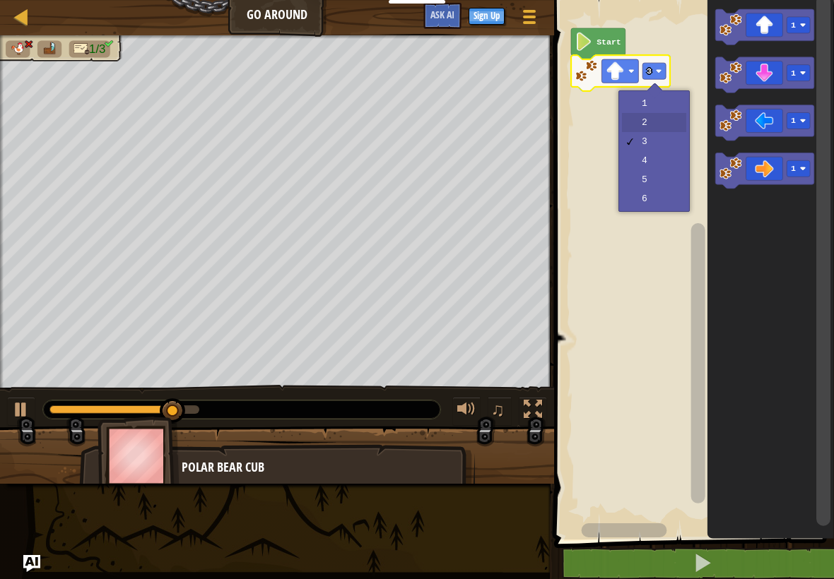
click at [657, 122] on rect "Blockly Workspace" at bounding box center [692, 266] width 284 height 547
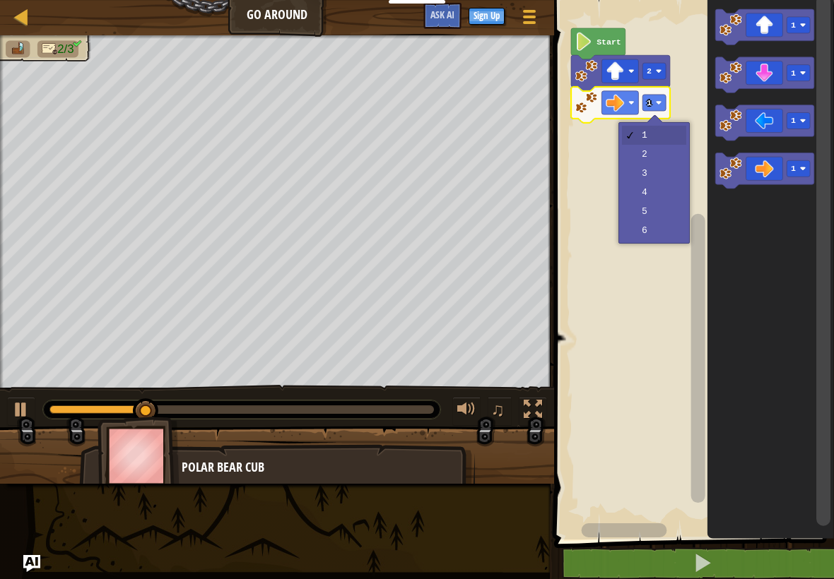
click at [652, 100] on rect "Blockly Workspace" at bounding box center [653, 103] width 23 height 16
click at [658, 178] on rect "Blockly Workspace" at bounding box center [692, 266] width 284 height 547
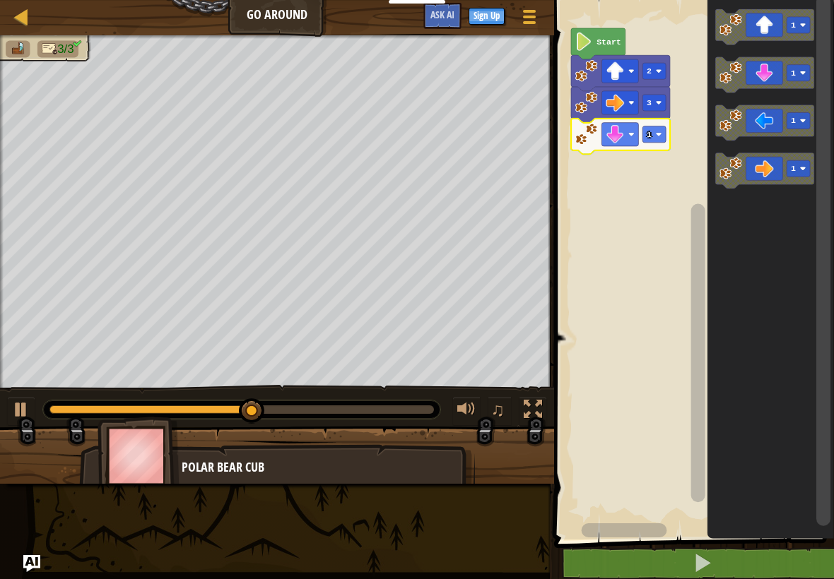
click at [653, 134] on rect "Blockly Workspace" at bounding box center [653, 134] width 23 height 16
click at [657, 189] on rect "Blockly Workspace" at bounding box center [692, 266] width 284 height 547
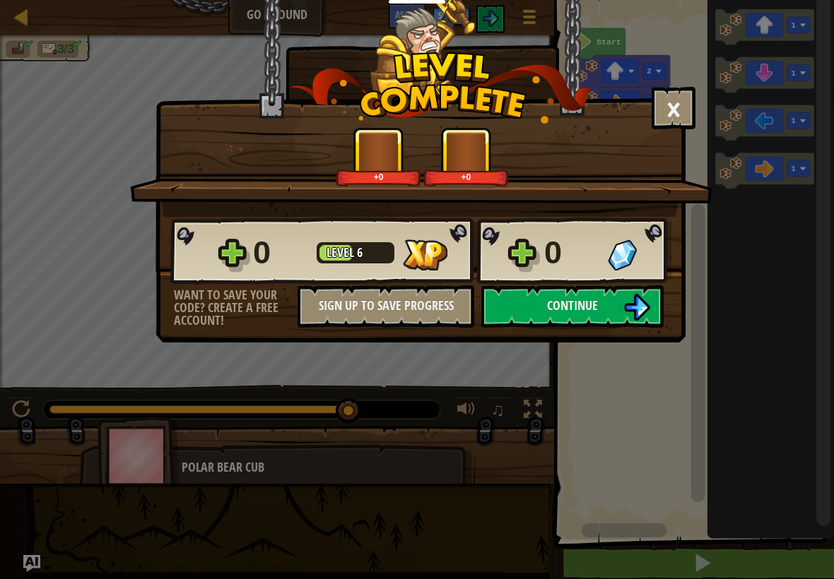
click at [560, 307] on span "Continue" at bounding box center [572, 306] width 51 height 18
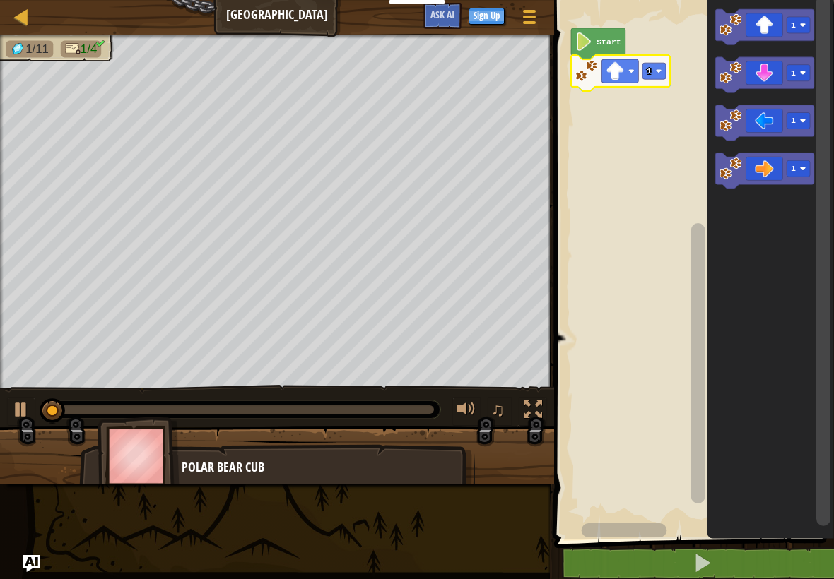
click at [651, 70] on text "1" at bounding box center [648, 70] width 5 height 9
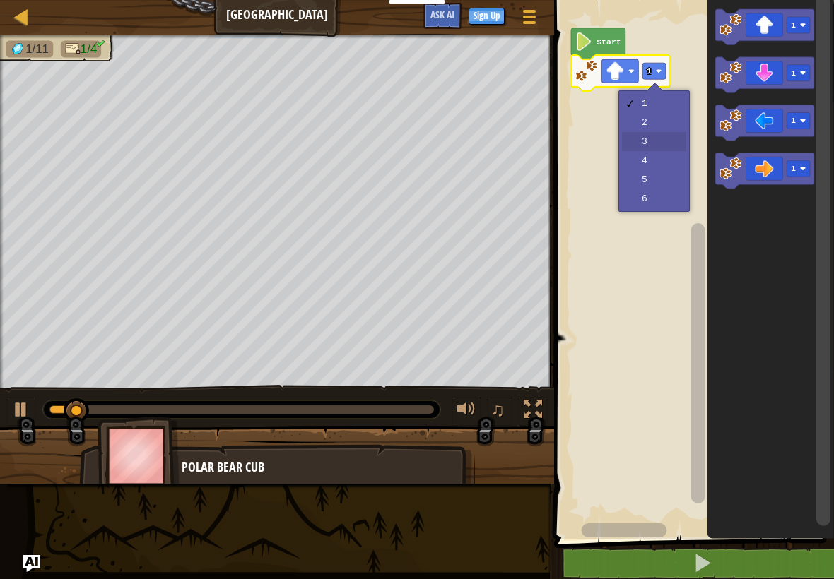
click at [661, 155] on rect "Blockly Workspace" at bounding box center [692, 266] width 284 height 547
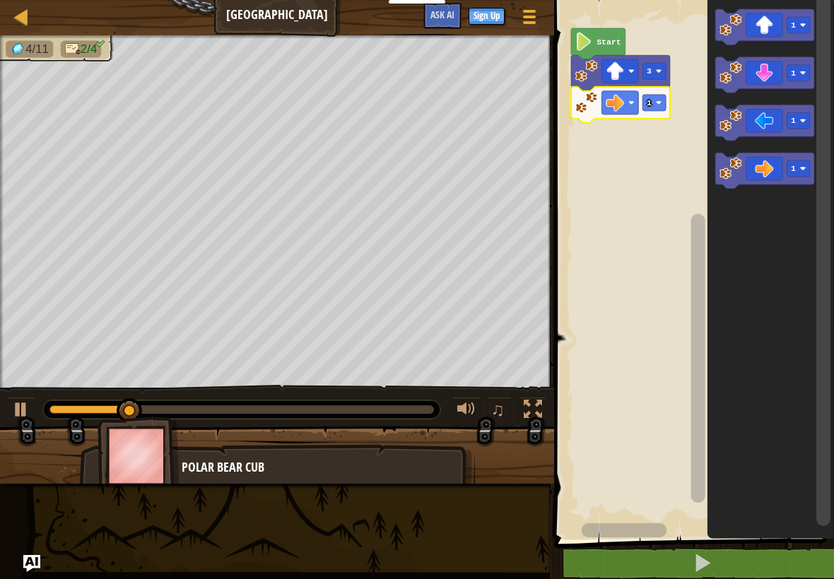
click at [658, 105] on image "Blockly Workspace" at bounding box center [659, 103] width 6 height 6
click at [661, 175] on rect "Blockly Workspace" at bounding box center [692, 266] width 284 height 547
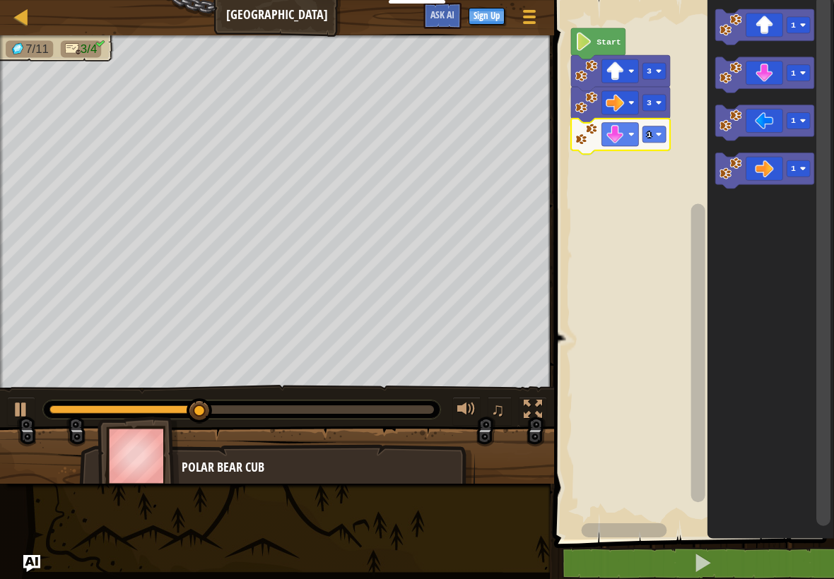
click at [654, 131] on rect "Blockly Workspace" at bounding box center [653, 134] width 23 height 16
click at [658, 199] on rect "Blockly Workspace" at bounding box center [692, 266] width 284 height 547
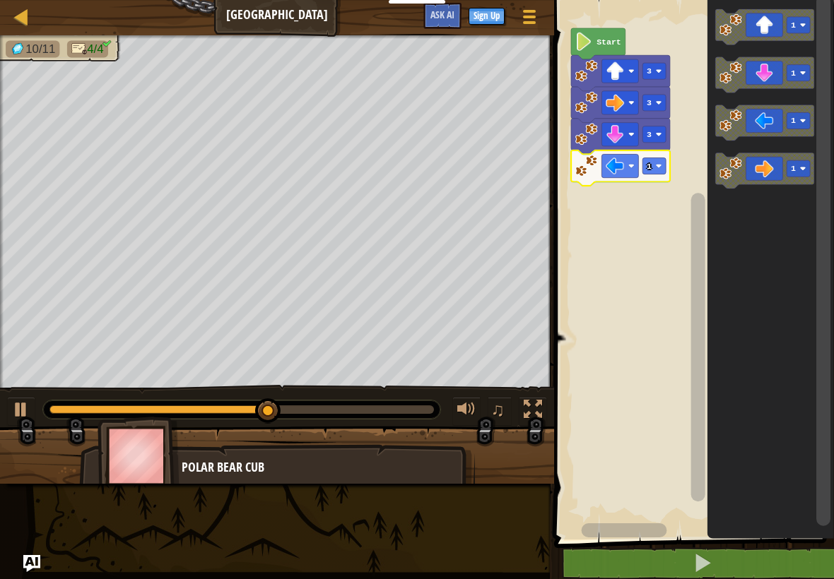
click at [660, 170] on rect "Blockly Workspace" at bounding box center [653, 166] width 23 height 16
click at [663, 221] on rect "Blockly Workspace" at bounding box center [692, 266] width 284 height 547
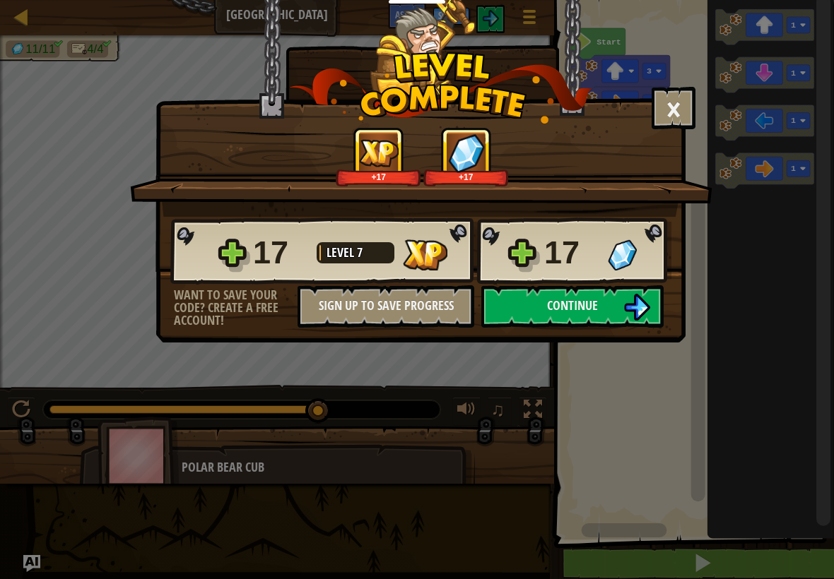
click at [615, 302] on button "Continue" at bounding box center [572, 306] width 182 height 42
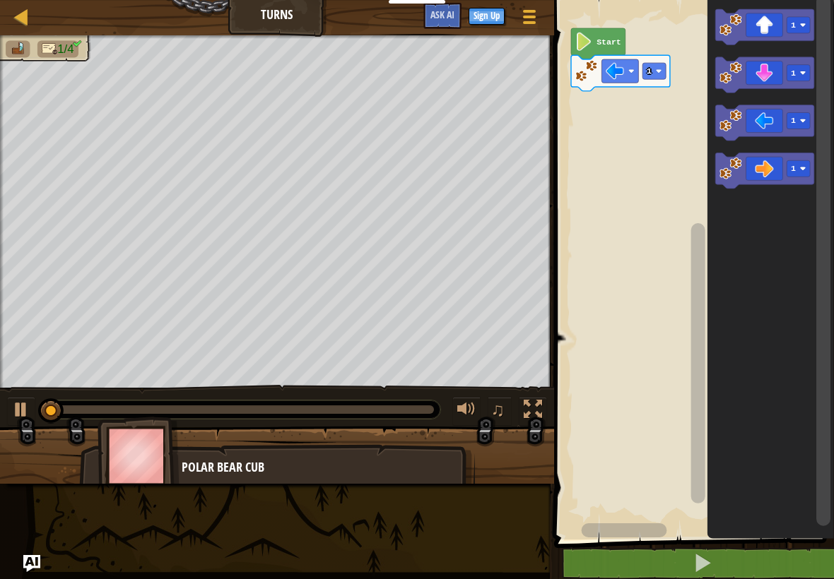
click at [659, 65] on rect "Blockly Workspace" at bounding box center [653, 71] width 23 height 16
click at [663, 141] on rect "Blockly Workspace" at bounding box center [692, 266] width 284 height 547
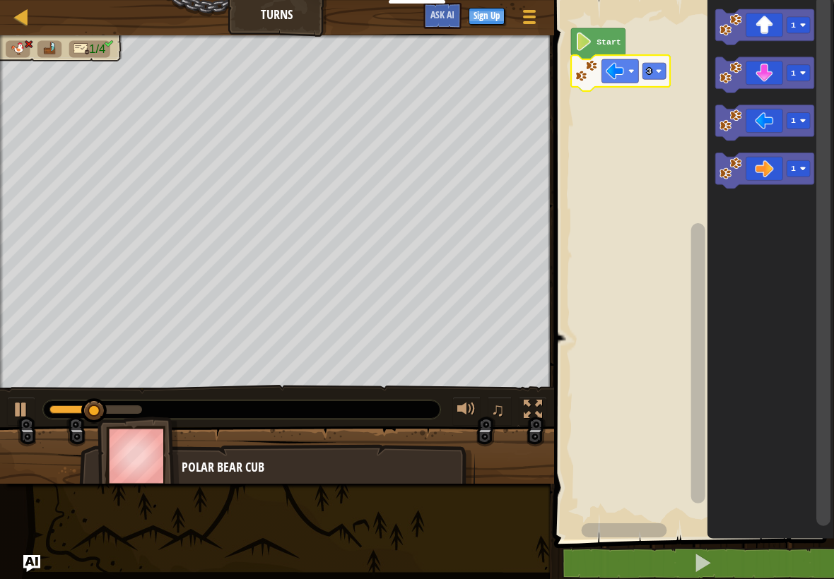
click at [655, 69] on rect "Blockly Workspace" at bounding box center [653, 71] width 23 height 16
click at [663, 121] on rect "Blockly Workspace" at bounding box center [692, 266] width 284 height 547
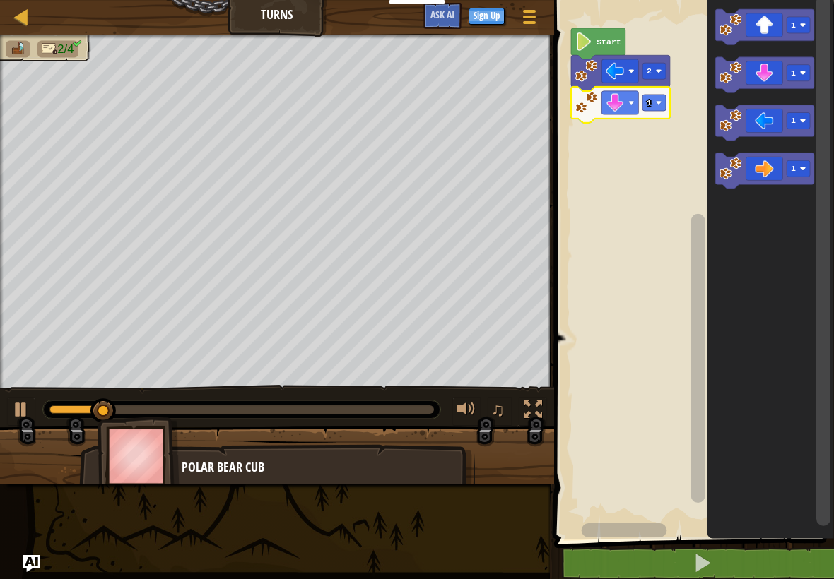
click at [653, 102] on rect "Blockly Workspace" at bounding box center [653, 103] width 23 height 16
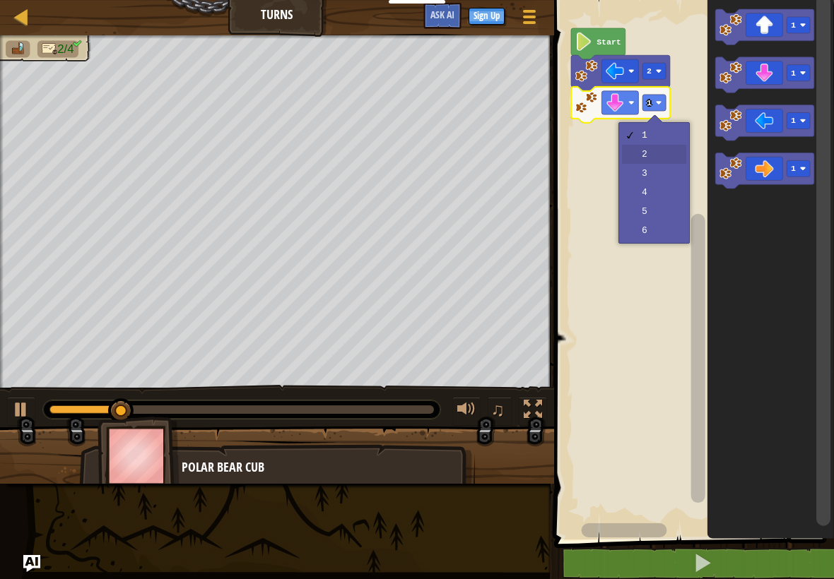
click at [661, 158] on rect "Blockly Workspace" at bounding box center [692, 266] width 284 height 547
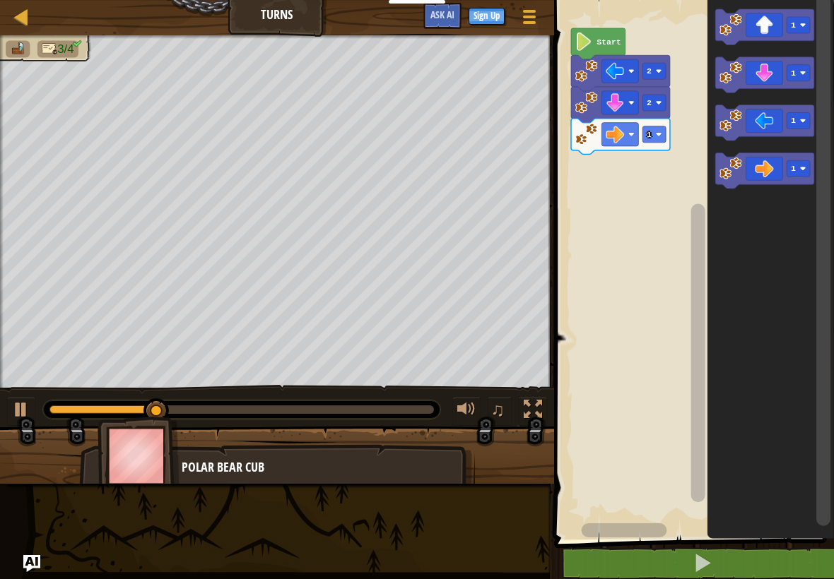
click at [656, 134] on image "Blockly Workspace" at bounding box center [659, 134] width 6 height 6
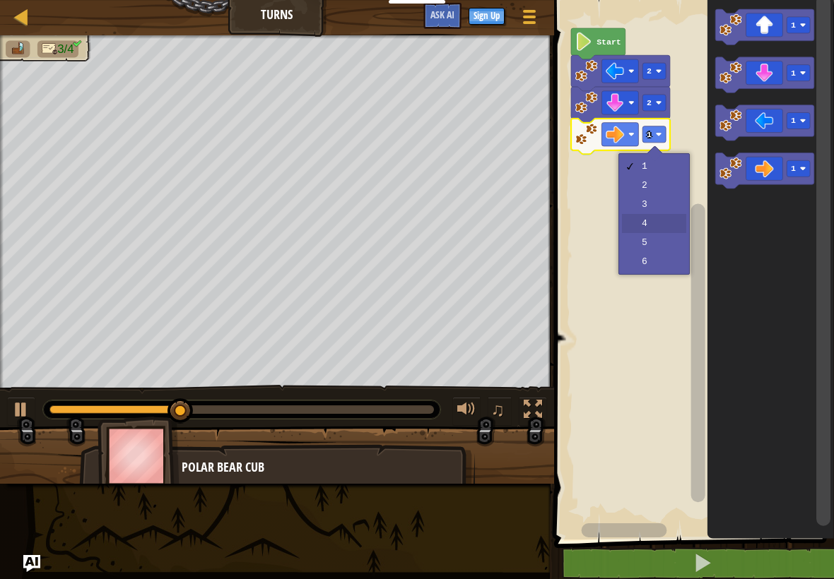
click at [656, 222] on rect "Blockly Workspace" at bounding box center [692, 266] width 284 height 547
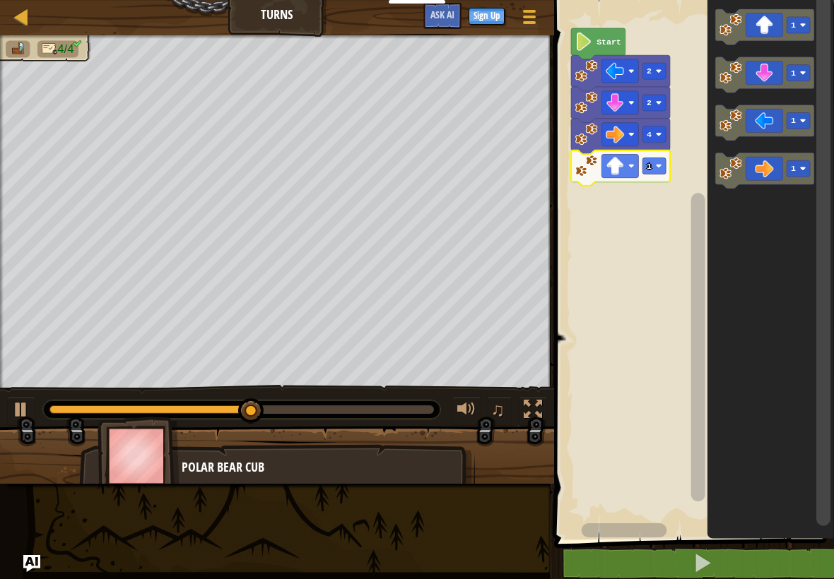
click at [654, 167] on rect "Blockly Workspace" at bounding box center [653, 166] width 23 height 16
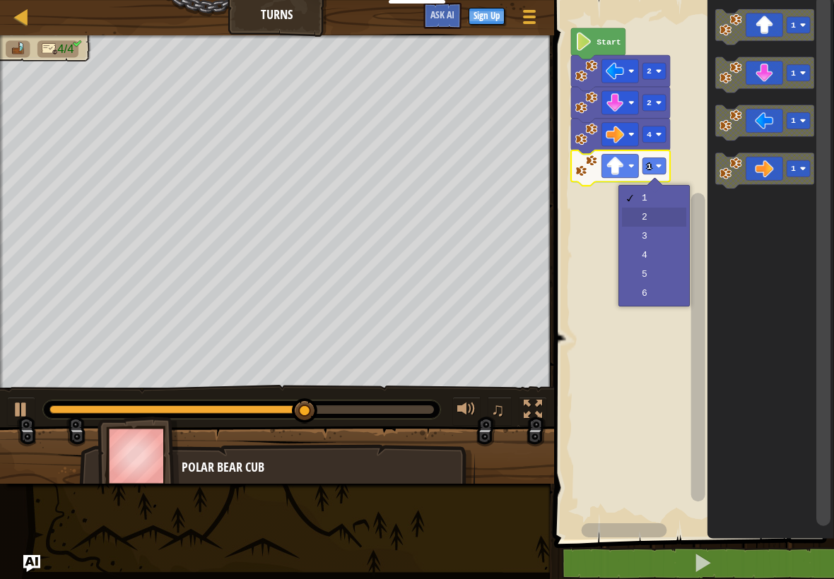
click at [666, 220] on rect "Blockly Workspace" at bounding box center [692, 266] width 284 height 547
click at [656, 162] on rect "Blockly Workspace" at bounding box center [653, 166] width 23 height 16
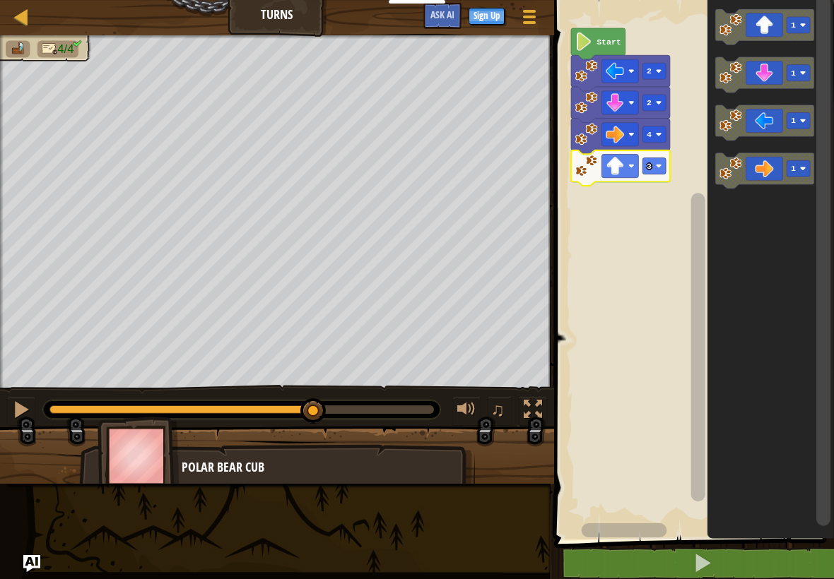
click at [661, 237] on rect "Blockly Workspace" at bounding box center [692, 266] width 284 height 547
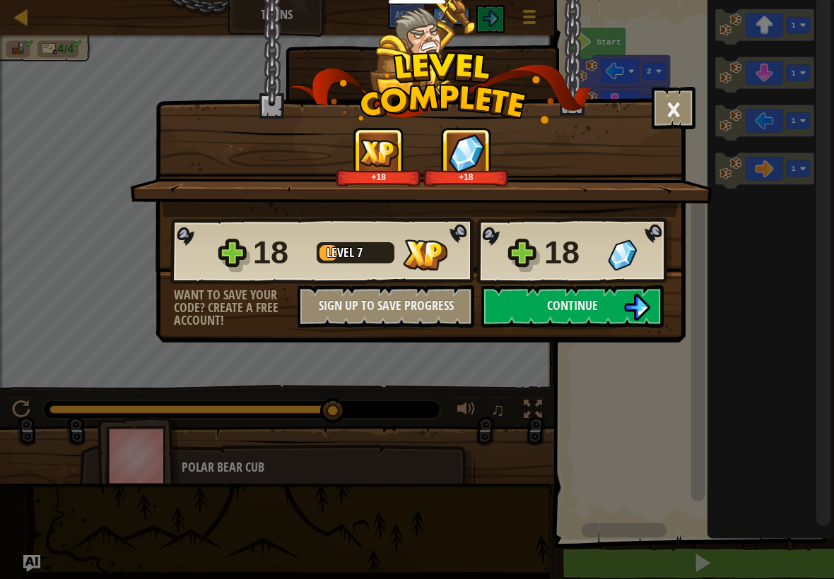
click at [618, 305] on button "Continue" at bounding box center [572, 306] width 182 height 42
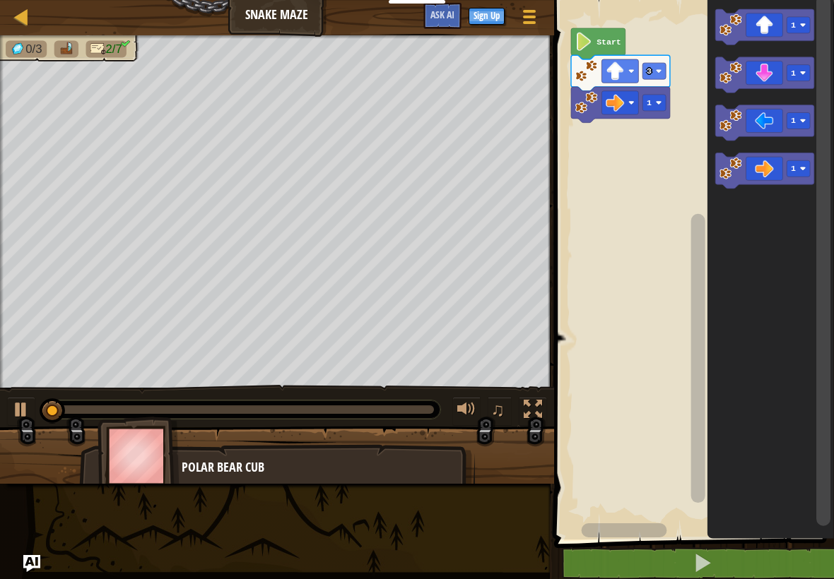
click at [652, 102] on rect "Blockly Workspace" at bounding box center [653, 103] width 23 height 16
click at [656, 157] on rect "Blockly Workspace" at bounding box center [692, 266] width 284 height 547
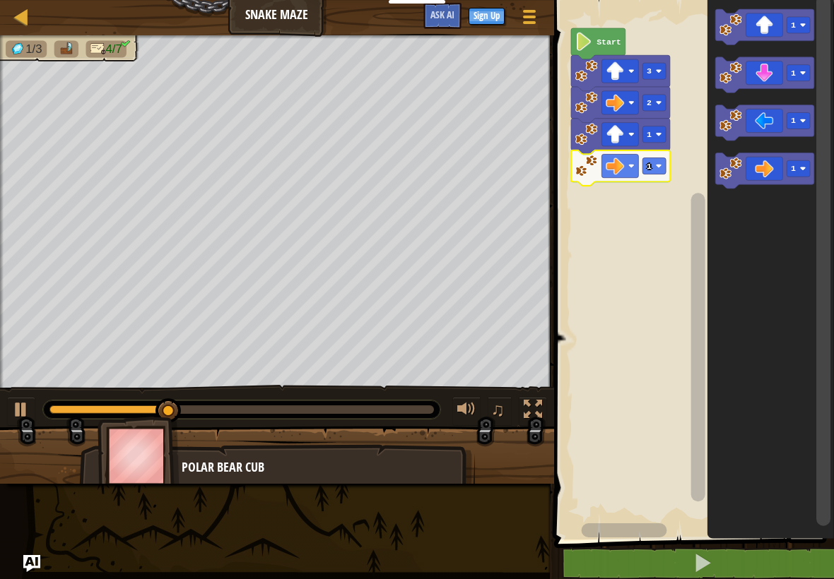
click at [653, 167] on rect "Blockly Workspace" at bounding box center [653, 166] width 23 height 16
click at [661, 219] on rect "Blockly Workspace" at bounding box center [692, 266] width 284 height 547
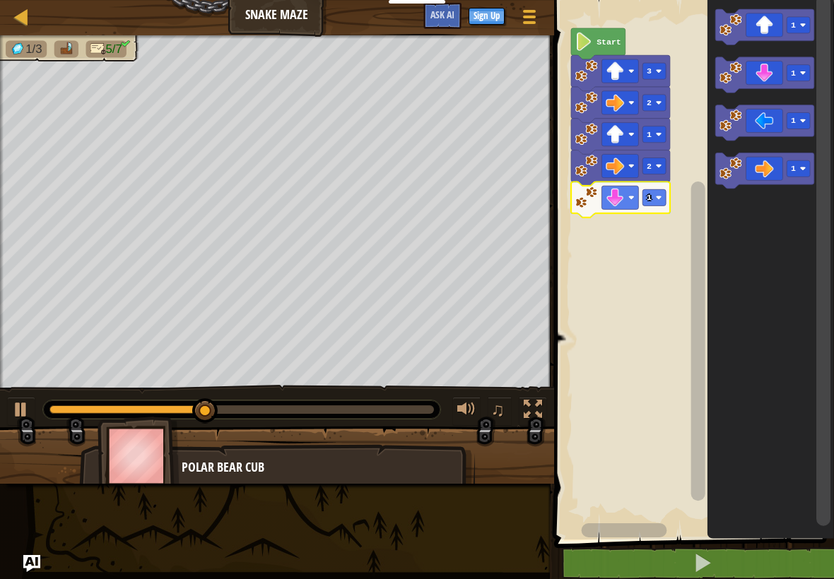
click at [652, 196] on rect "Blockly Workspace" at bounding box center [653, 197] width 23 height 16
click at [655, 254] on rect "Blockly Workspace" at bounding box center [692, 266] width 284 height 547
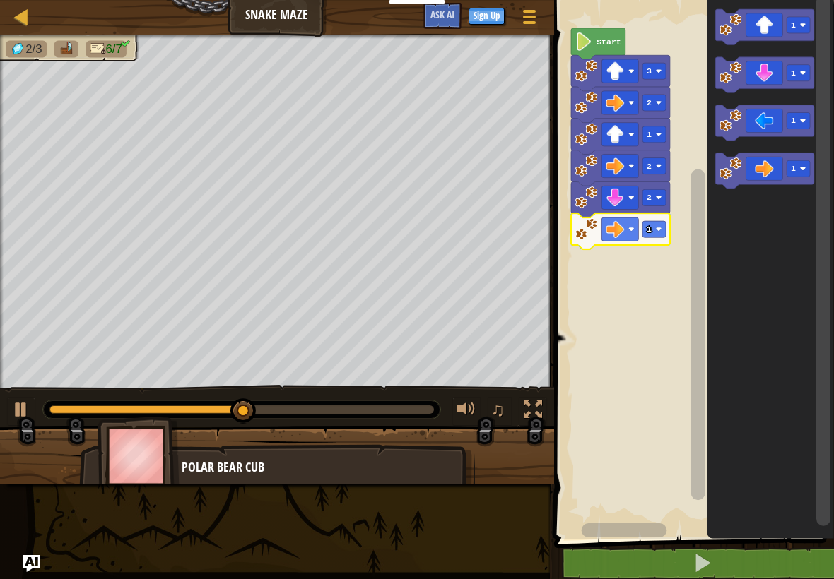
click at [658, 233] on rect "Blockly Workspace" at bounding box center [653, 229] width 23 height 16
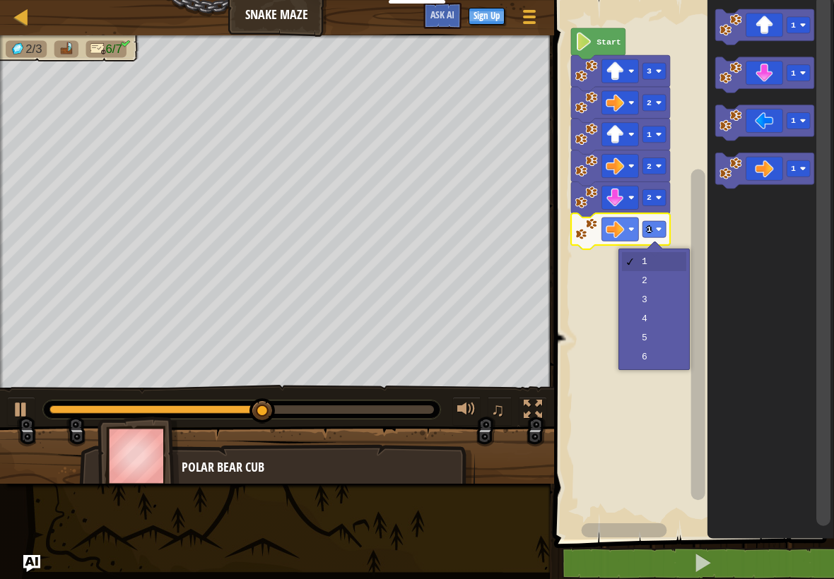
click at [652, 286] on rect "Blockly Workspace" at bounding box center [692, 266] width 284 height 547
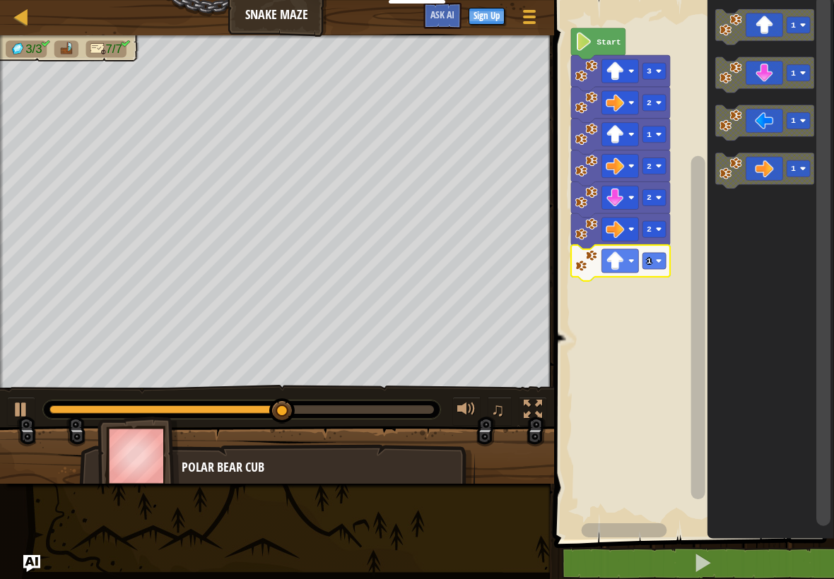
click at [649, 264] on text "1" at bounding box center [648, 260] width 5 height 9
click at [659, 335] on rect "Blockly Workspace" at bounding box center [692, 266] width 284 height 547
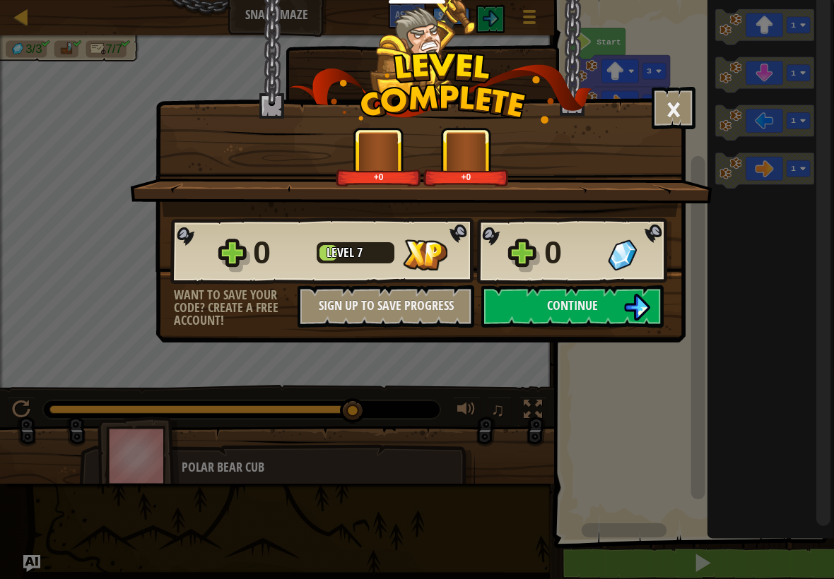
click at [612, 312] on button "Continue" at bounding box center [572, 306] width 182 height 42
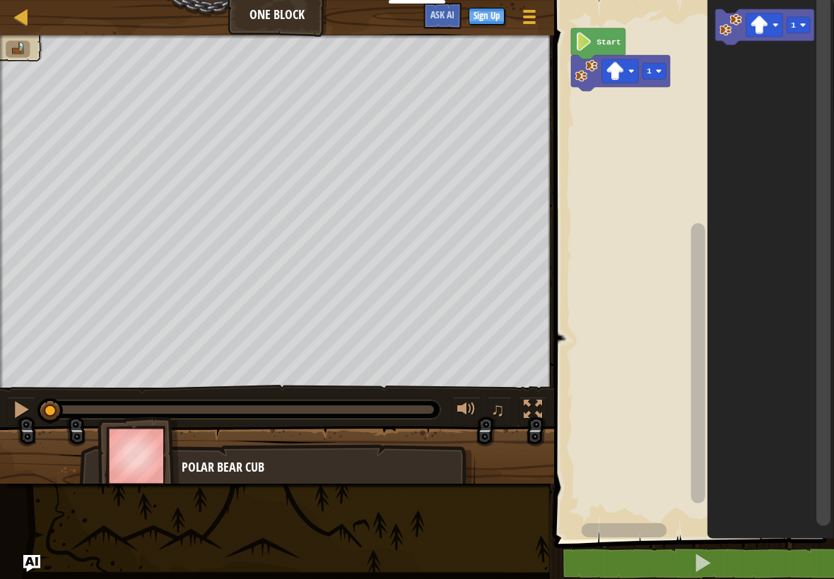
click at [663, 64] on rect "Blockly Workspace" at bounding box center [653, 71] width 23 height 16
click at [742, 57] on icon "Blockly Workspace" at bounding box center [770, 266] width 126 height 547
click at [660, 76] on rect "Blockly Workspace" at bounding box center [653, 71] width 23 height 16
click at [656, 119] on rect "Blockly Workspace" at bounding box center [692, 266] width 284 height 547
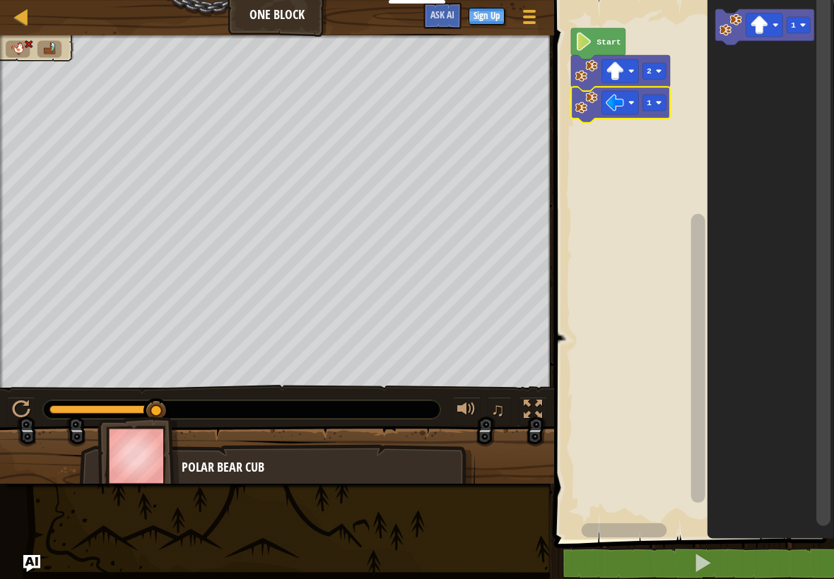
click at [627, 211] on rect "Blockly Workspace" at bounding box center [692, 266] width 284 height 547
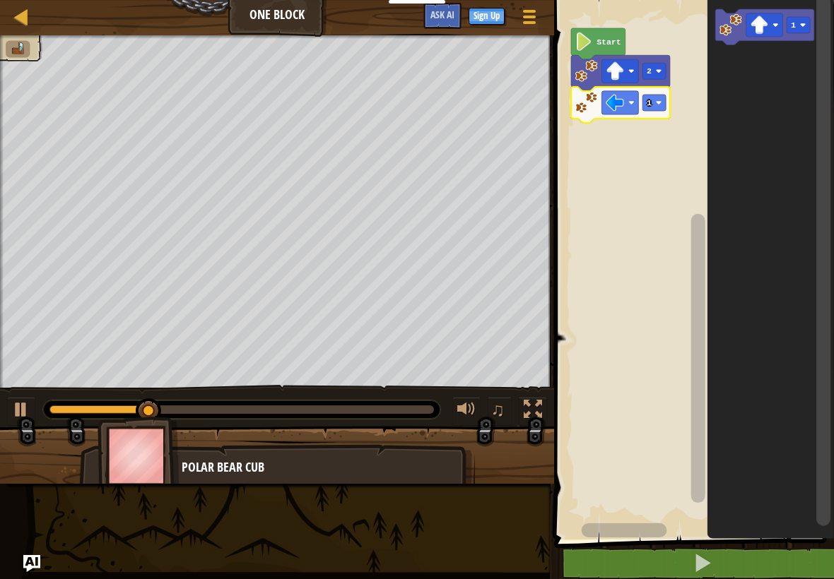
click at [666, 102] on rect "Blockly Workspace" at bounding box center [653, 103] width 23 height 16
click at [658, 178] on rect "Blockly Workspace" at bounding box center [692, 266] width 284 height 547
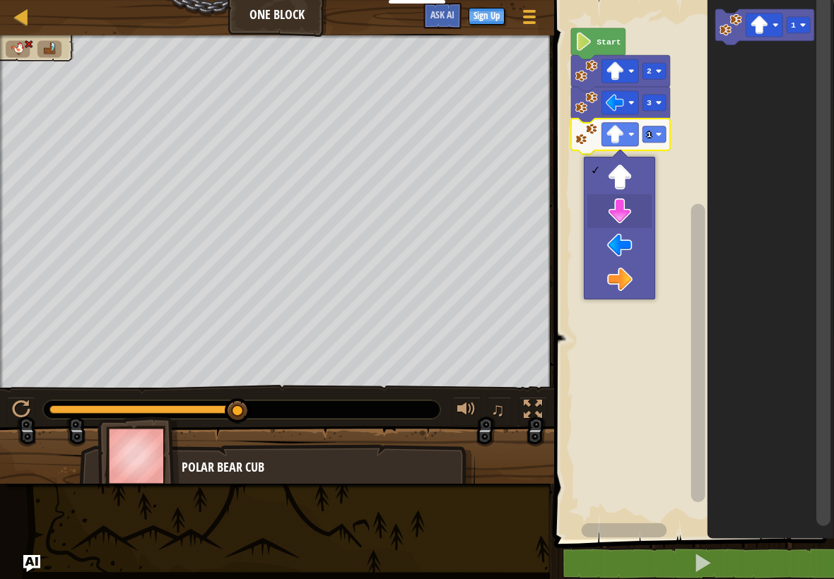
click at [625, 209] on rect "Blockly Workspace" at bounding box center [692, 266] width 284 height 547
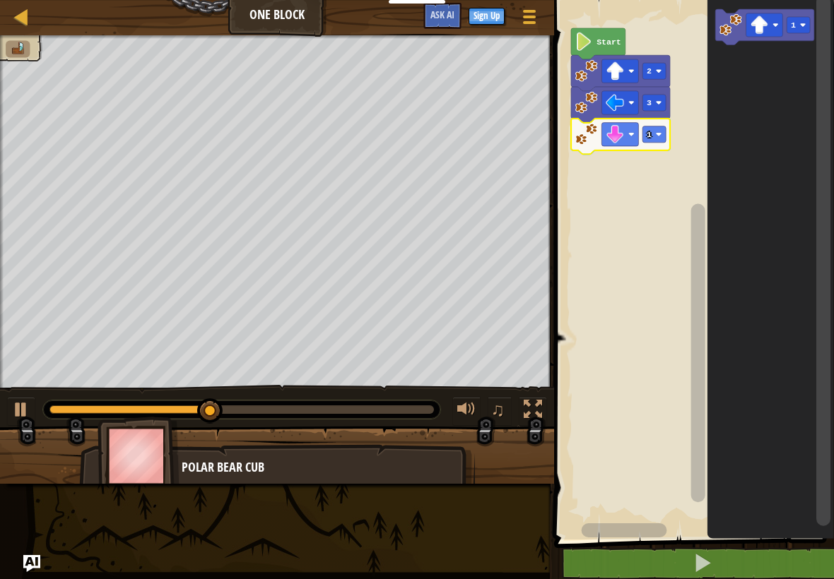
click at [652, 134] on rect "Blockly Workspace" at bounding box center [653, 134] width 23 height 16
click at [659, 186] on rect "Blockly Workspace" at bounding box center [692, 266] width 284 height 547
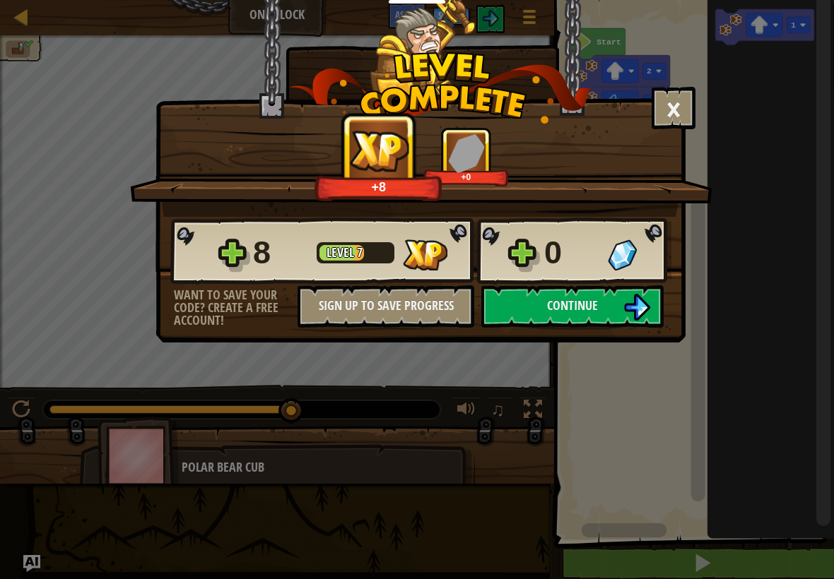
click at [608, 296] on button "Continue" at bounding box center [572, 306] width 182 height 42
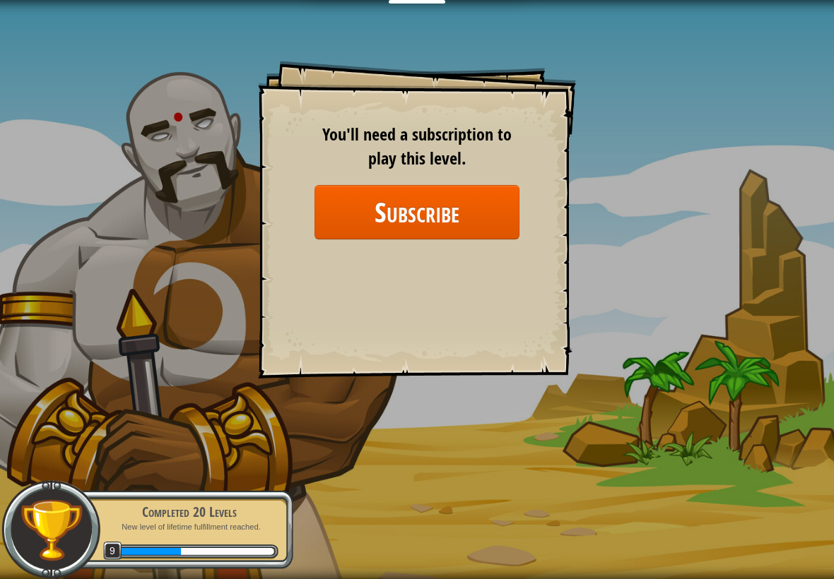
click at [437, 220] on button "Subscribe" at bounding box center [416, 212] width 205 height 54
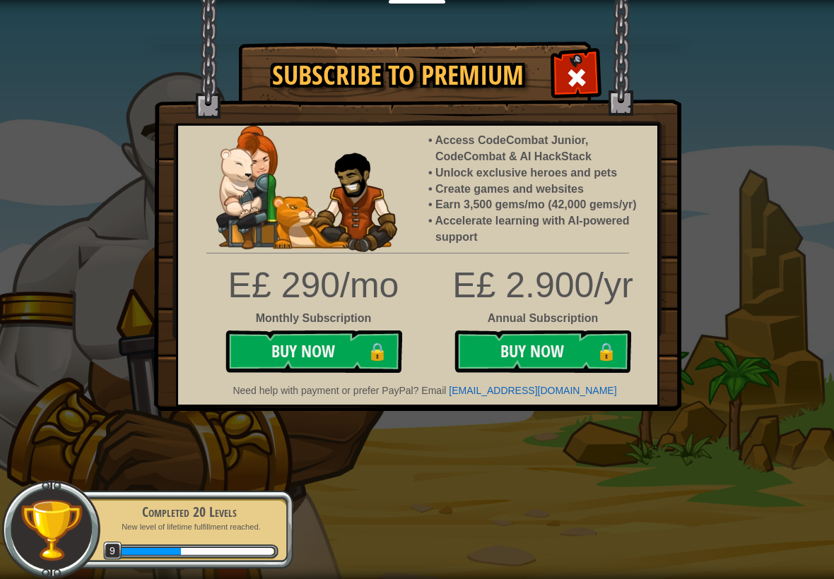
click at [598, 70] on img at bounding box center [417, 205] width 527 height 411
click at [554, 81] on img at bounding box center [417, 205] width 527 height 411
click at [586, 76] on span at bounding box center [576, 77] width 23 height 23
